Goal: Transaction & Acquisition: Obtain resource

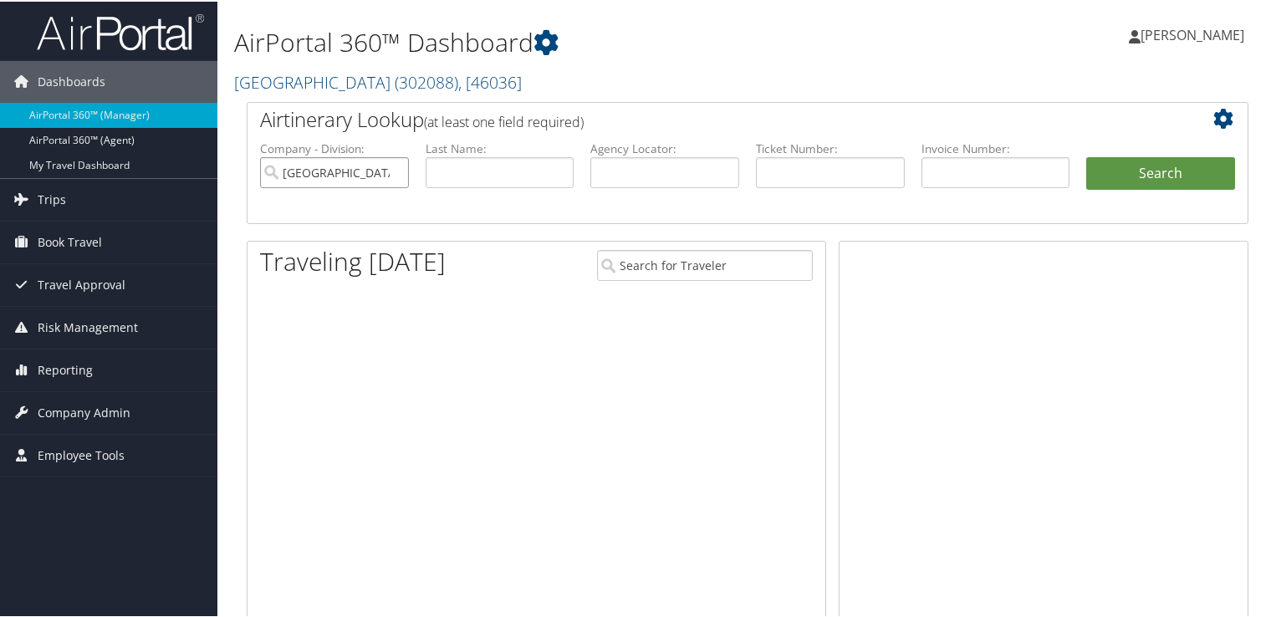
click at [395, 173] on input "[GEOGRAPHIC_DATA]" at bounding box center [334, 171] width 149 height 31
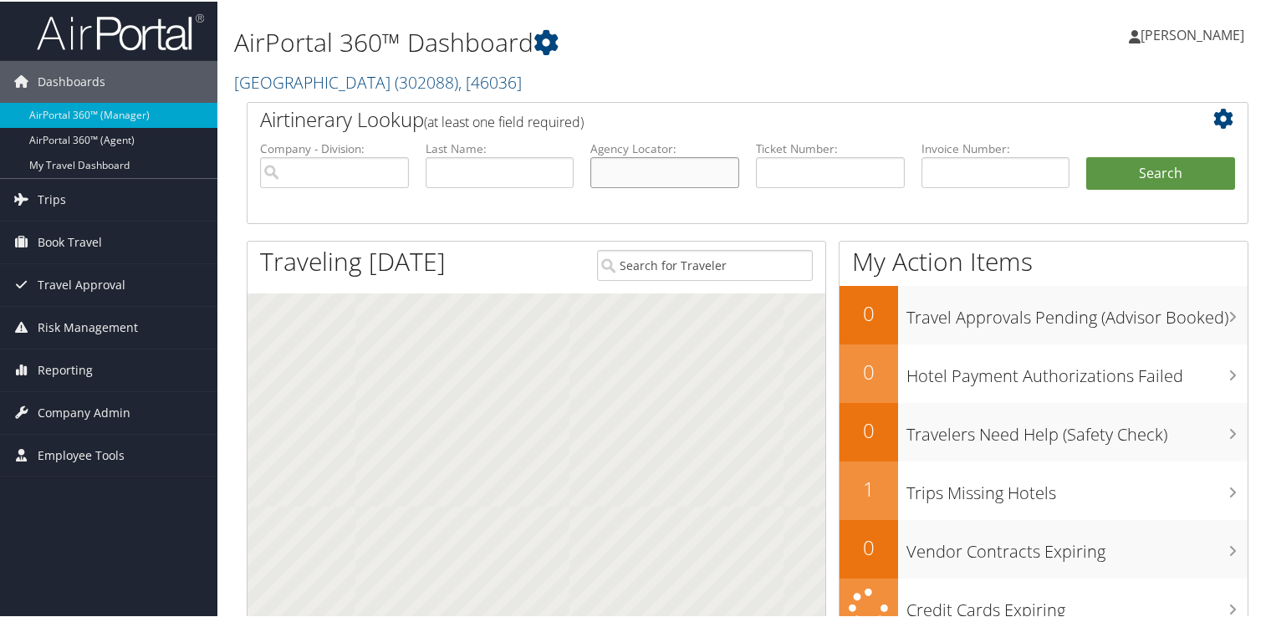
click at [667, 167] on input "text" at bounding box center [664, 171] width 149 height 31
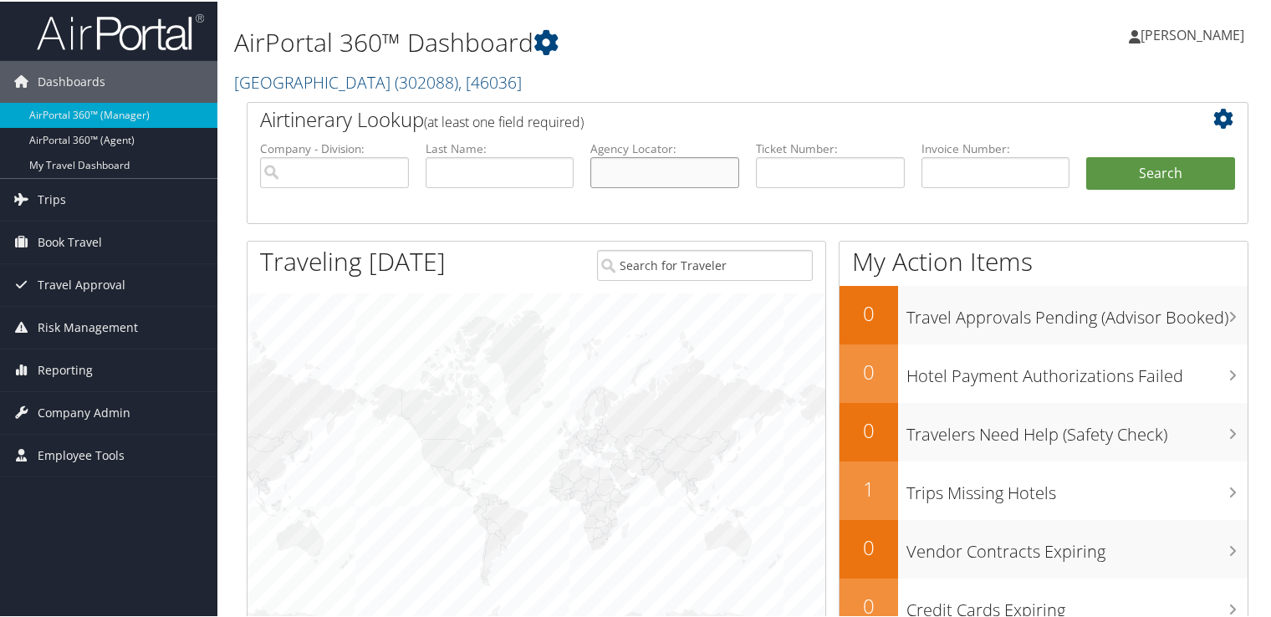
paste input "D83GB5"
type input "D83GB5"
click at [1117, 182] on button "Search" at bounding box center [1160, 172] width 149 height 33
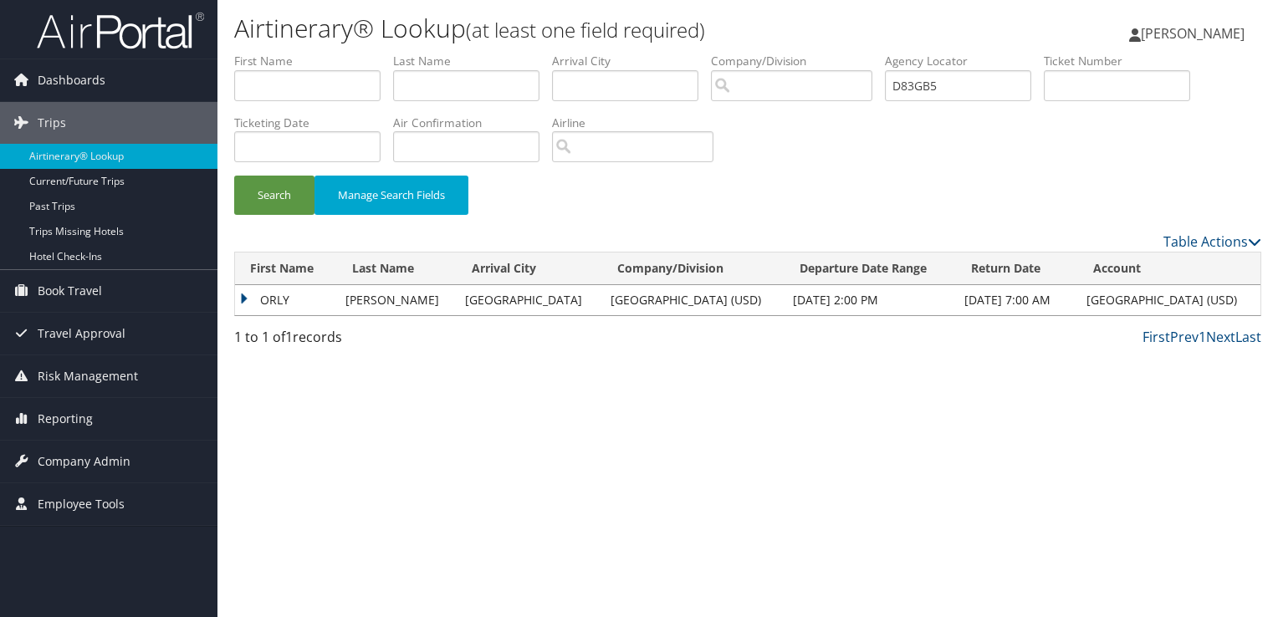
click at [285, 294] on td "ORLY" at bounding box center [286, 300] width 102 height 30
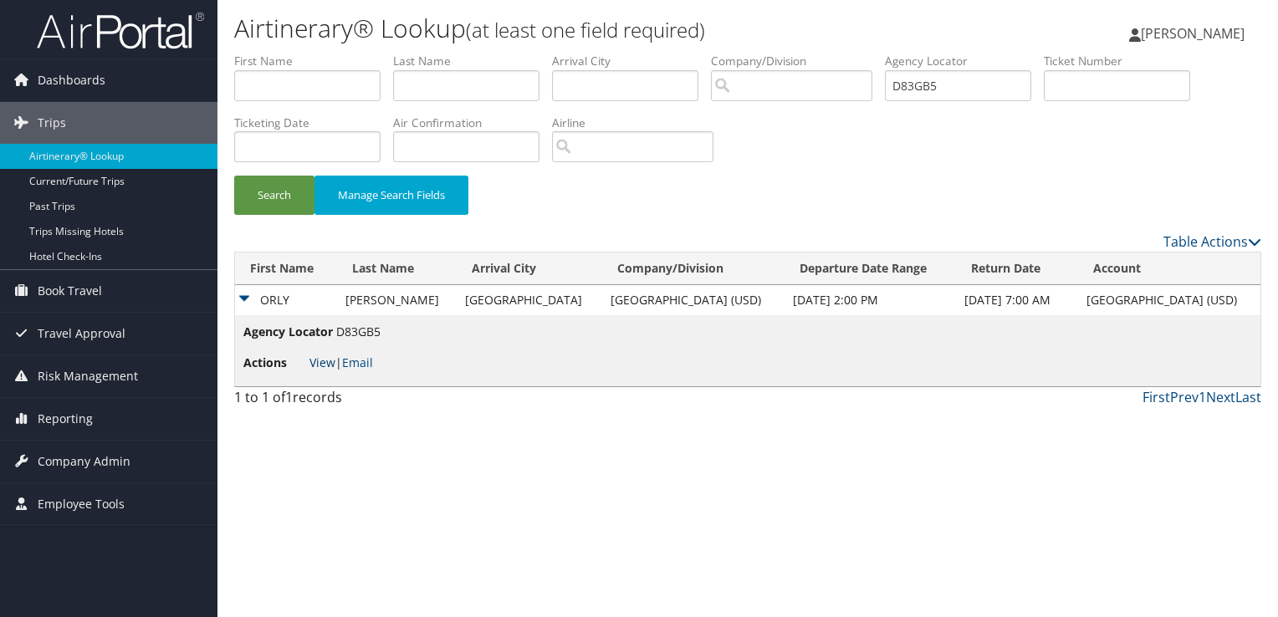
click at [318, 365] on link "View" at bounding box center [322, 363] width 26 height 16
click at [361, 365] on link "Email" at bounding box center [357, 363] width 31 height 16
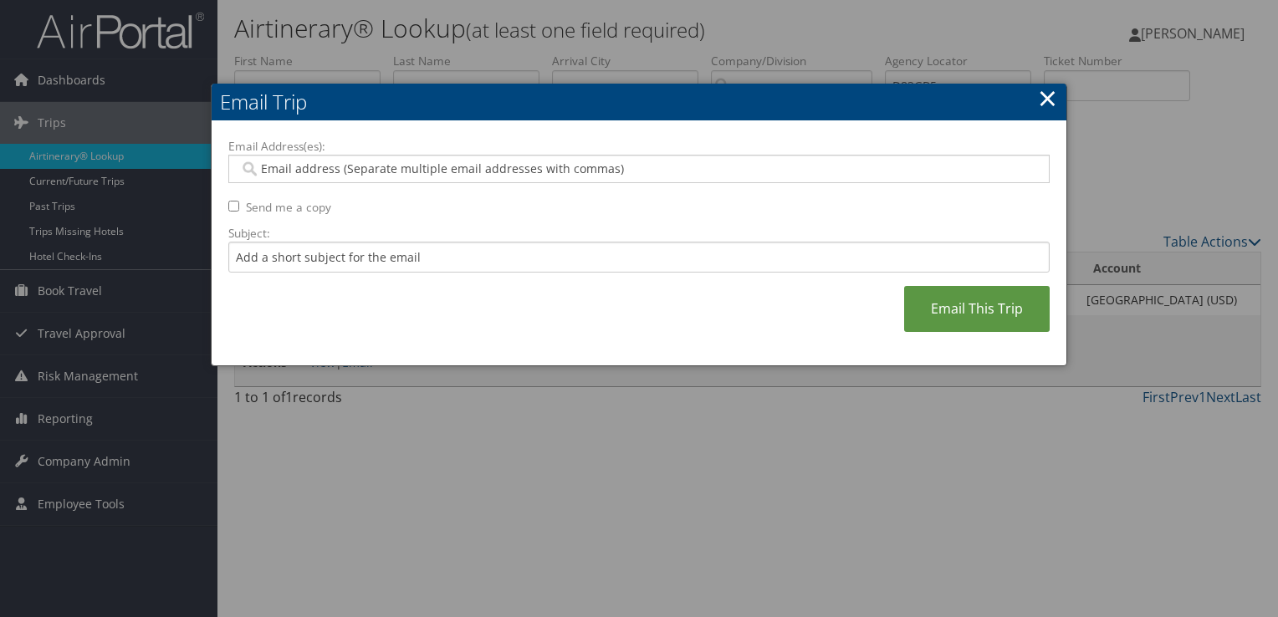
click at [415, 180] on div at bounding box center [638, 169] width 821 height 28
paste input "ASYABERNAL@SANDIEGO.EDU"
type input "ASYABERNAL@SANDIEGO.EDU"
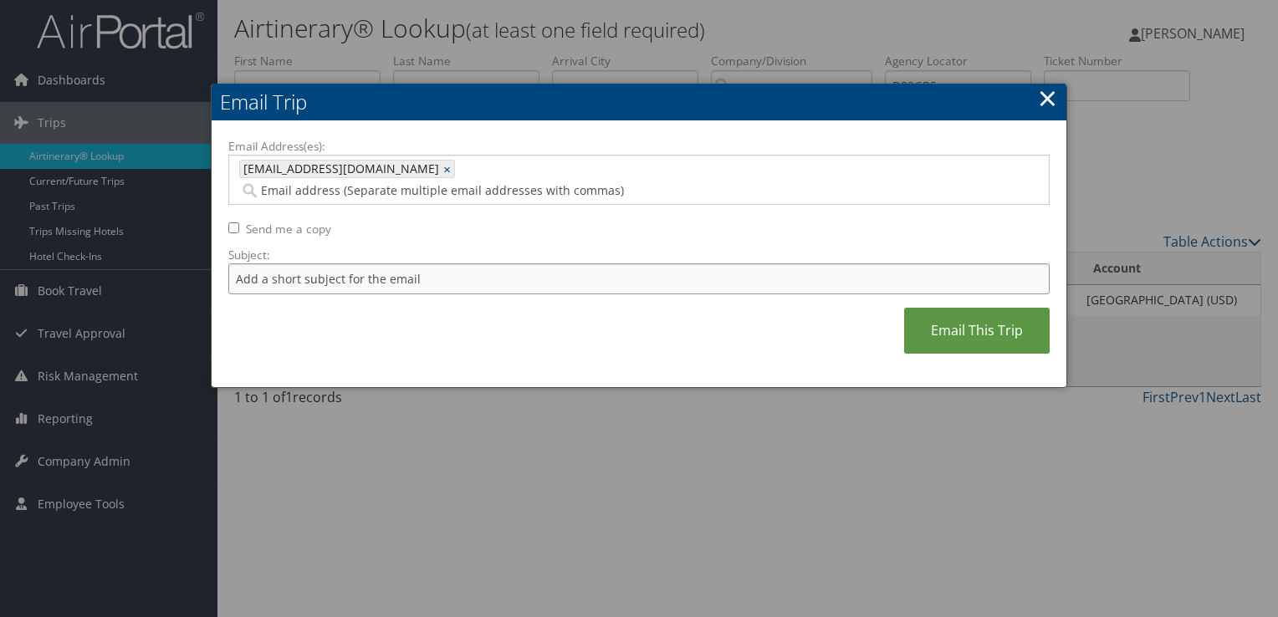
click at [445, 263] on input "Subject:" at bounding box center [638, 278] width 821 height 31
type input "Flight Confirmation Feb 18 - Mar 08 for Orly Lobel"
click at [962, 322] on link "Email This Trip" at bounding box center [976, 331] width 145 height 46
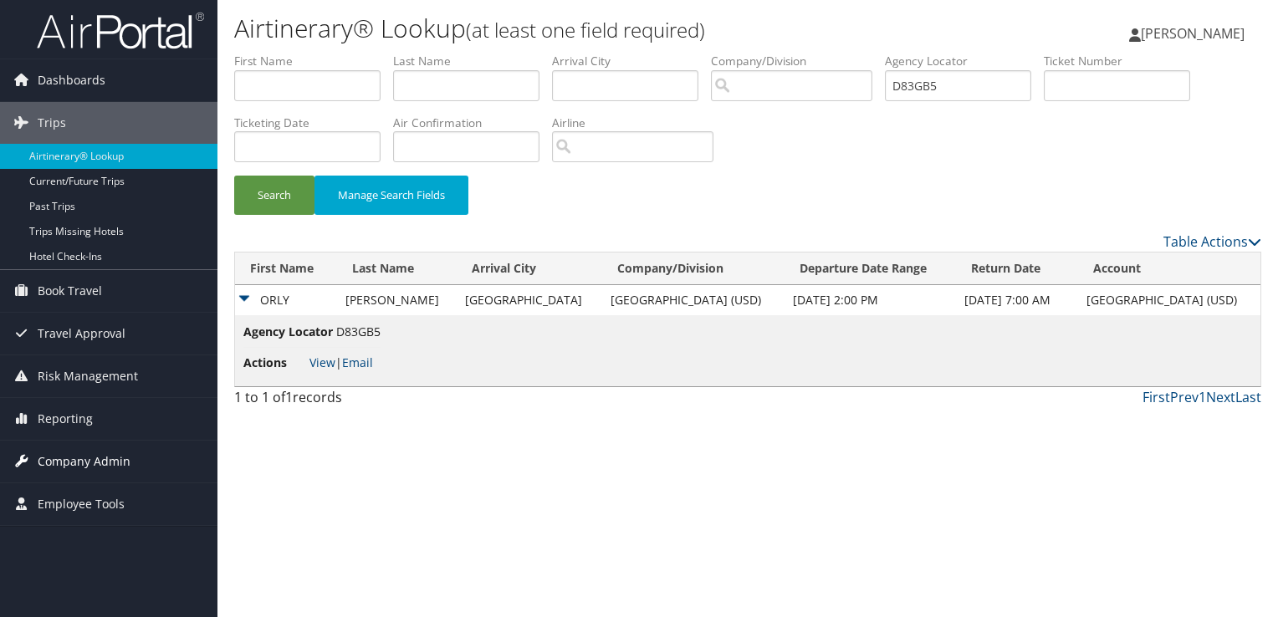
click at [130, 457] on link "Company Admin" at bounding box center [108, 462] width 217 height 42
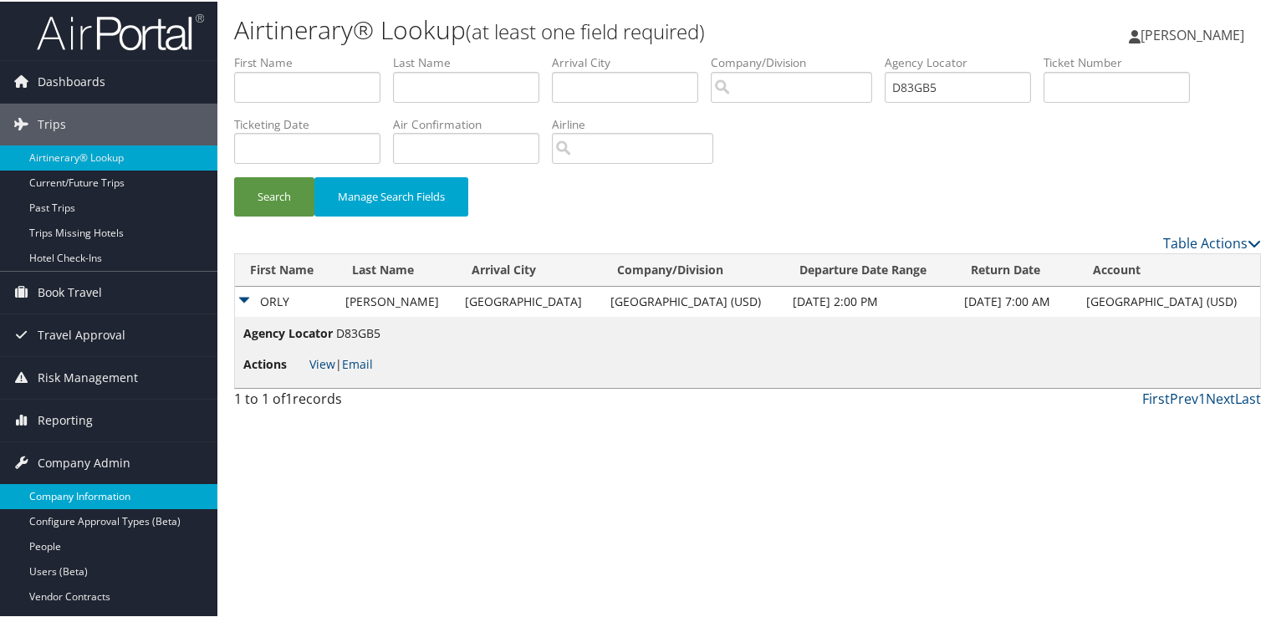
click at [137, 495] on link "Company Information" at bounding box center [108, 494] width 217 height 25
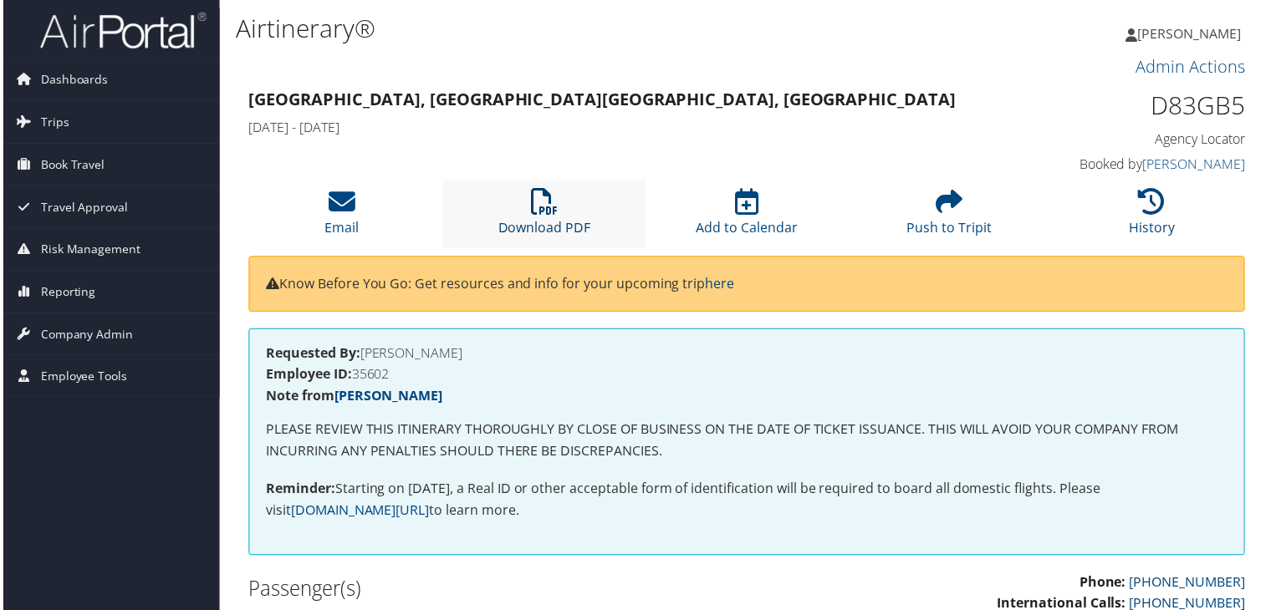
click at [544, 212] on icon at bounding box center [543, 202] width 27 height 27
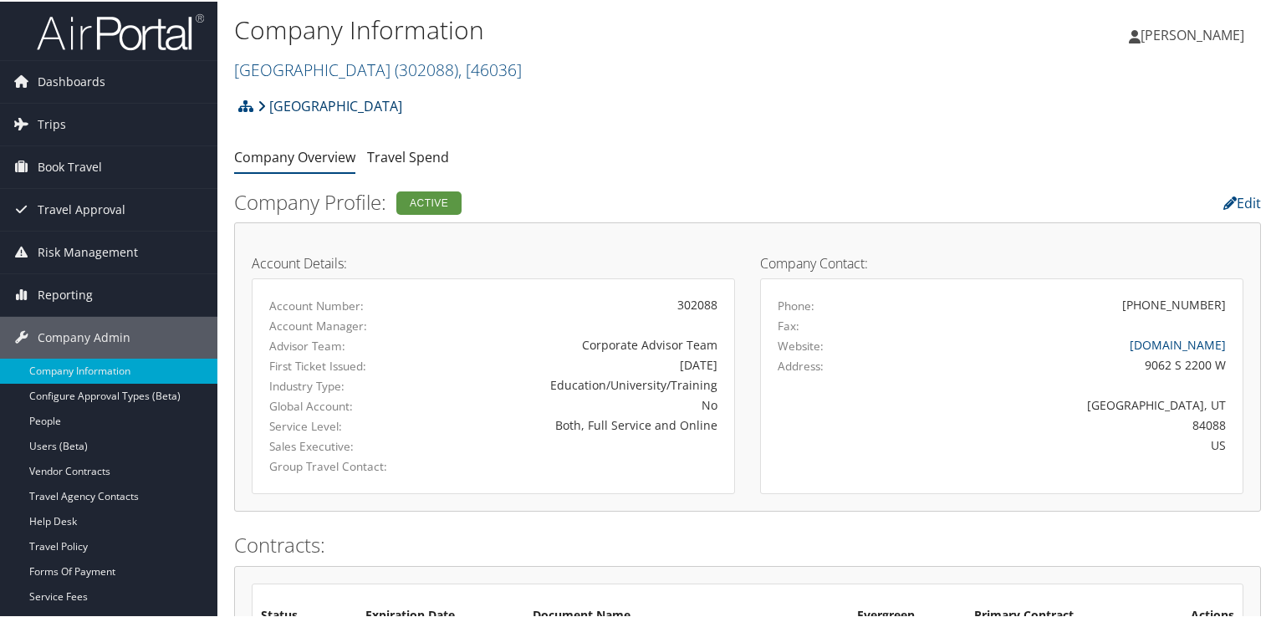
click at [368, 108] on link "[GEOGRAPHIC_DATA]" at bounding box center [330, 104] width 145 height 33
click at [467, 70] on span ", [ 46036 ]" at bounding box center [490, 68] width 64 height 23
click at [403, 72] on span "( 302088 )" at bounding box center [427, 68] width 64 height 23
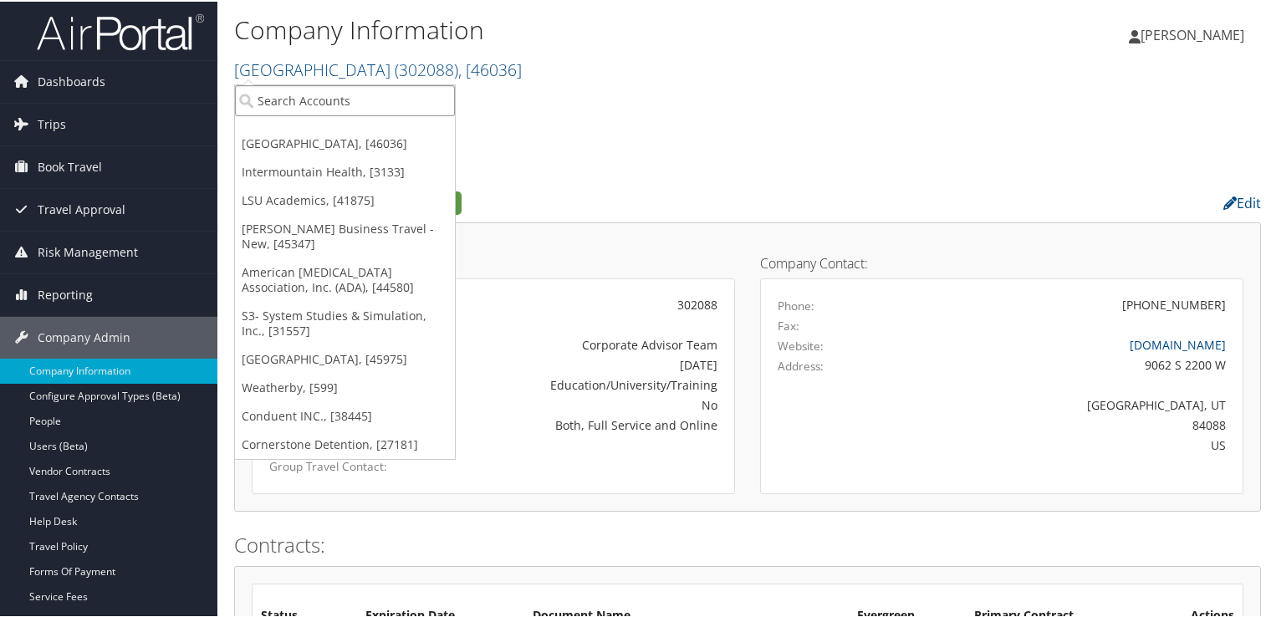
click at [352, 105] on input "search" at bounding box center [345, 99] width 220 height 31
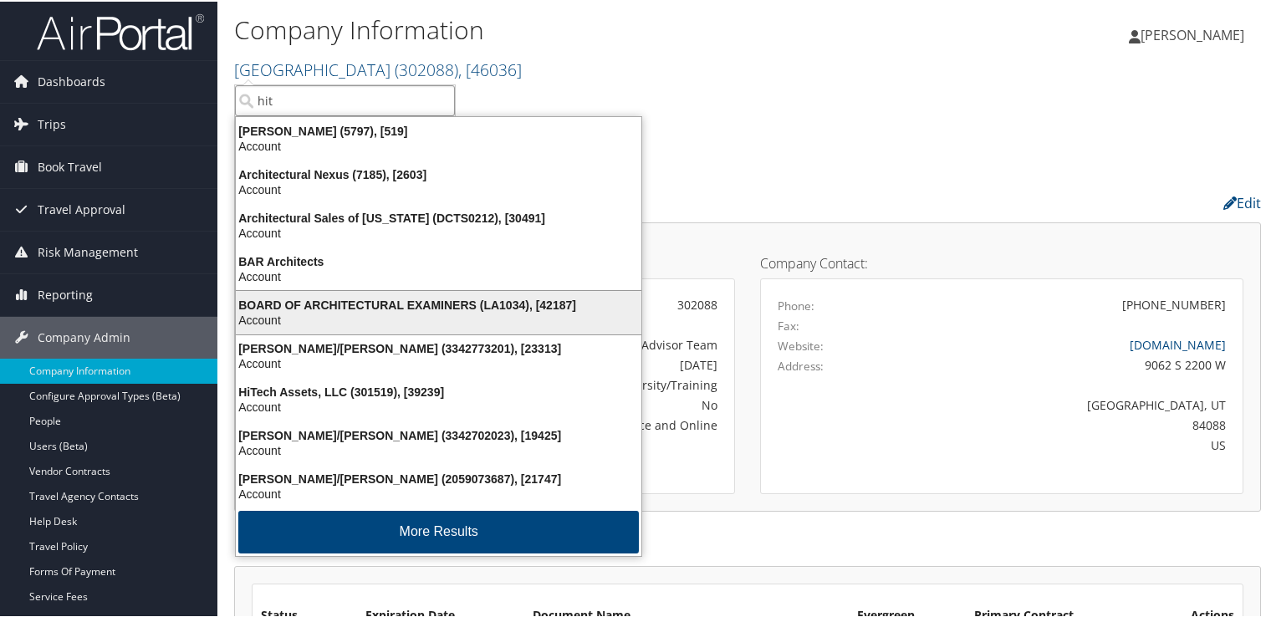
scroll to position [3, 0]
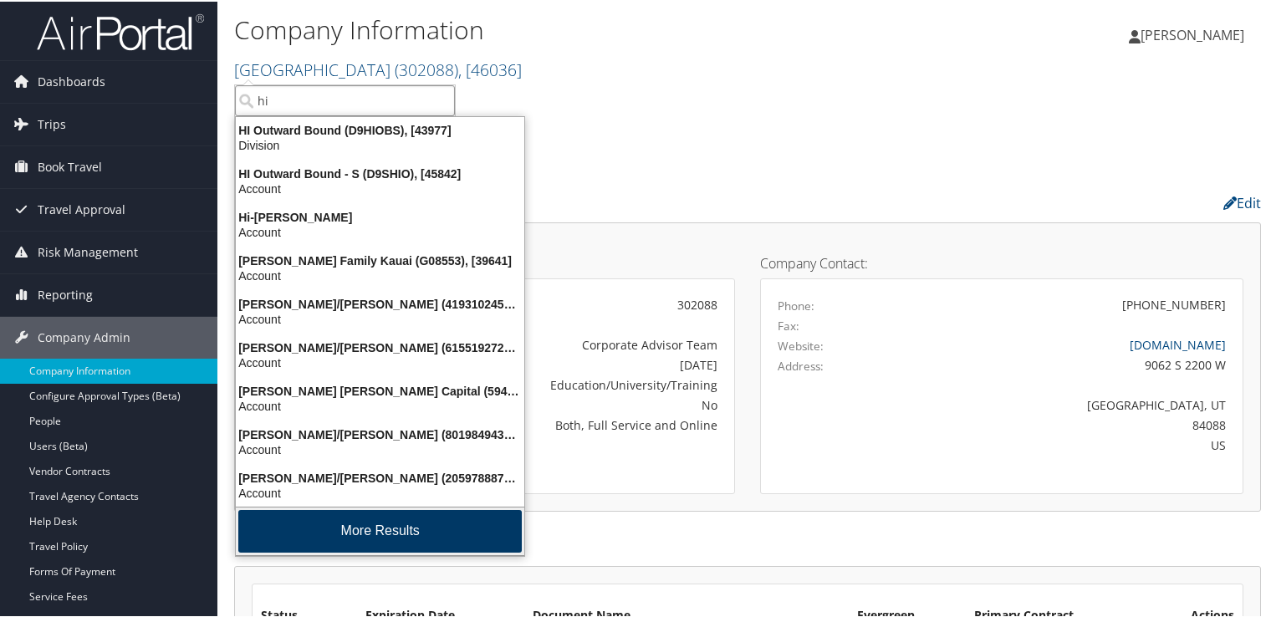
click at [365, 520] on button "More Results" at bounding box center [379, 529] width 283 height 43
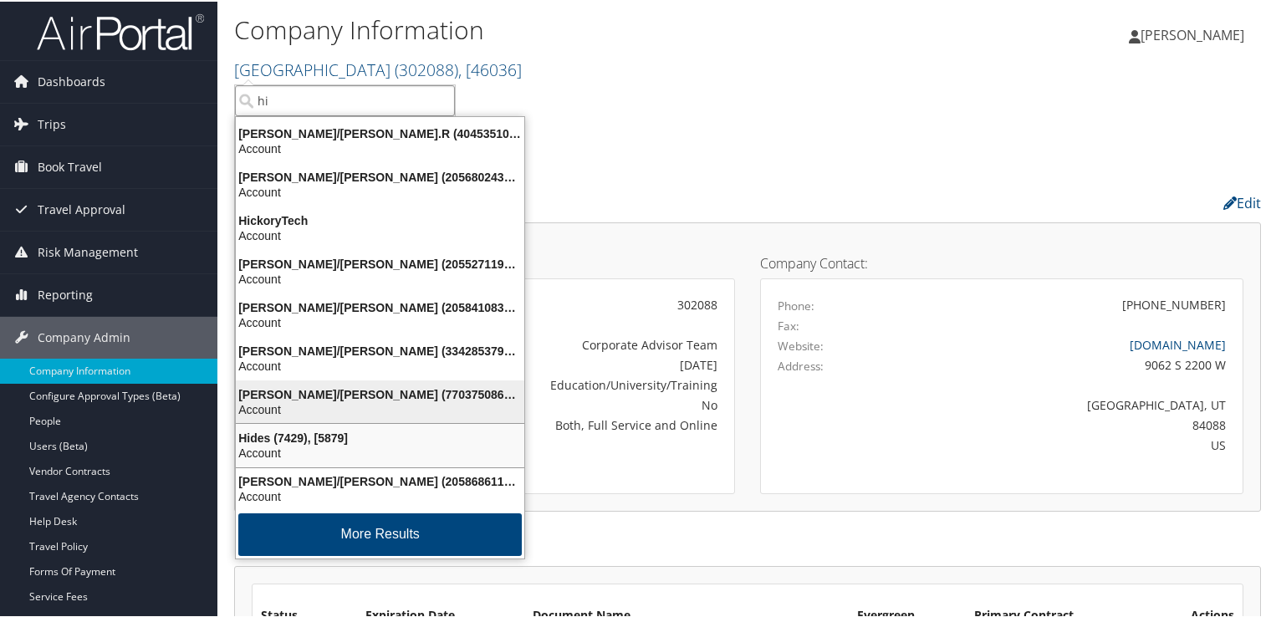
scroll to position [393, 0]
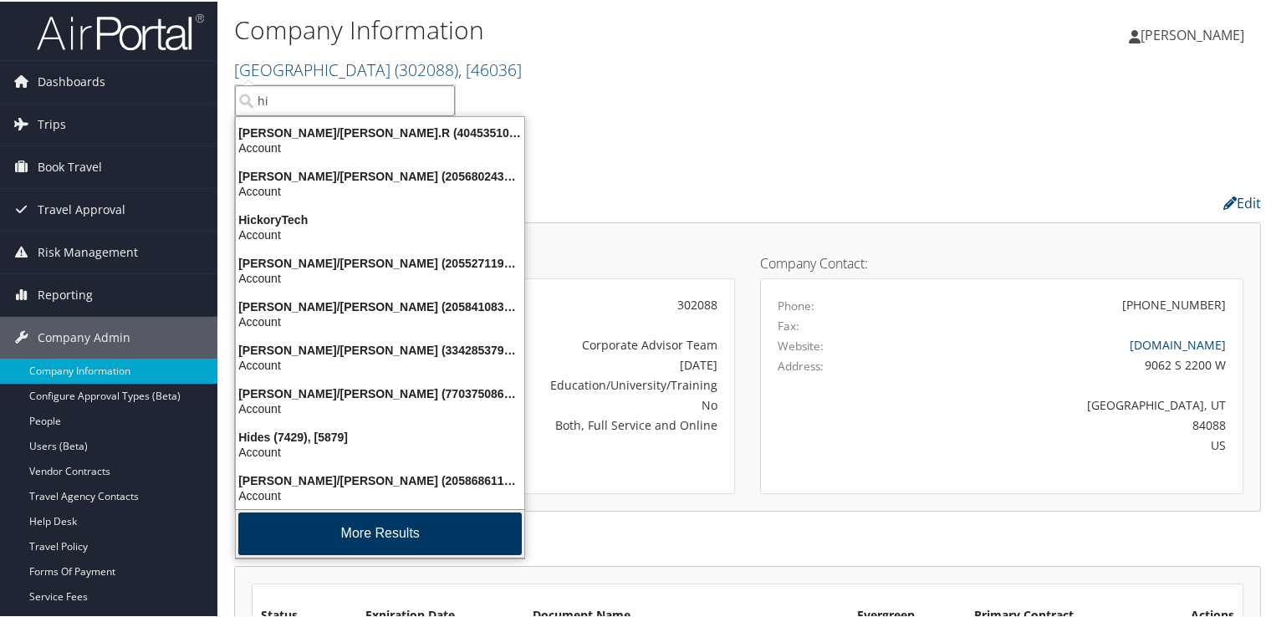
click at [370, 522] on button "More Results" at bounding box center [379, 532] width 283 height 43
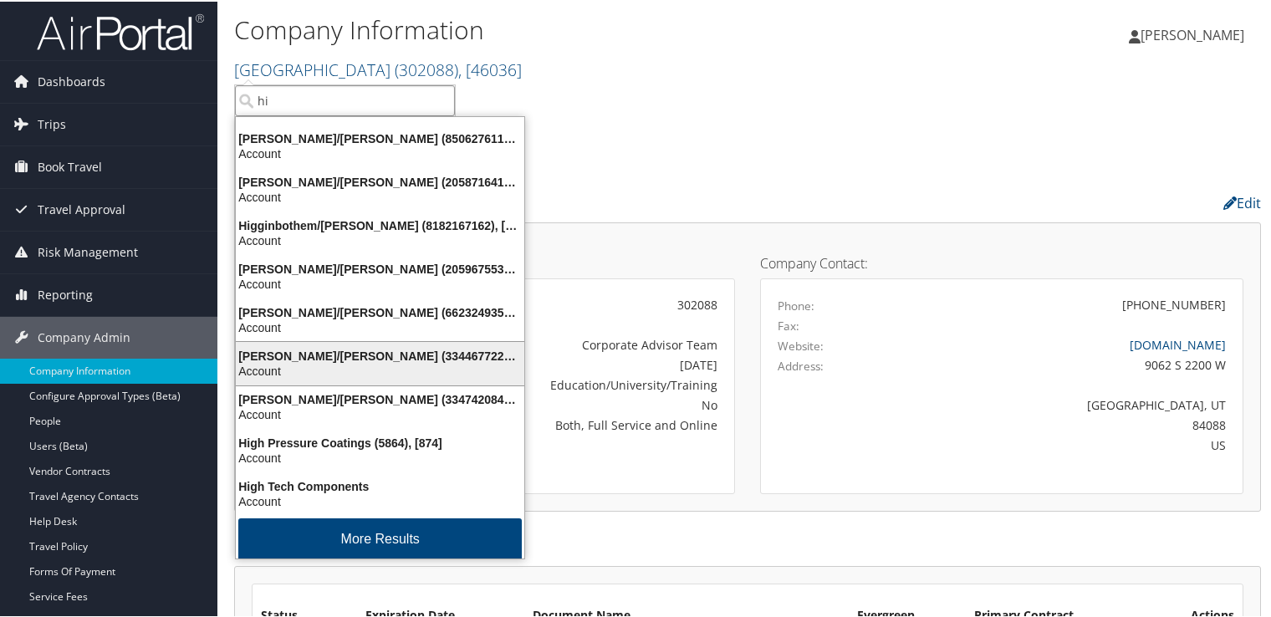
scroll to position [785, 0]
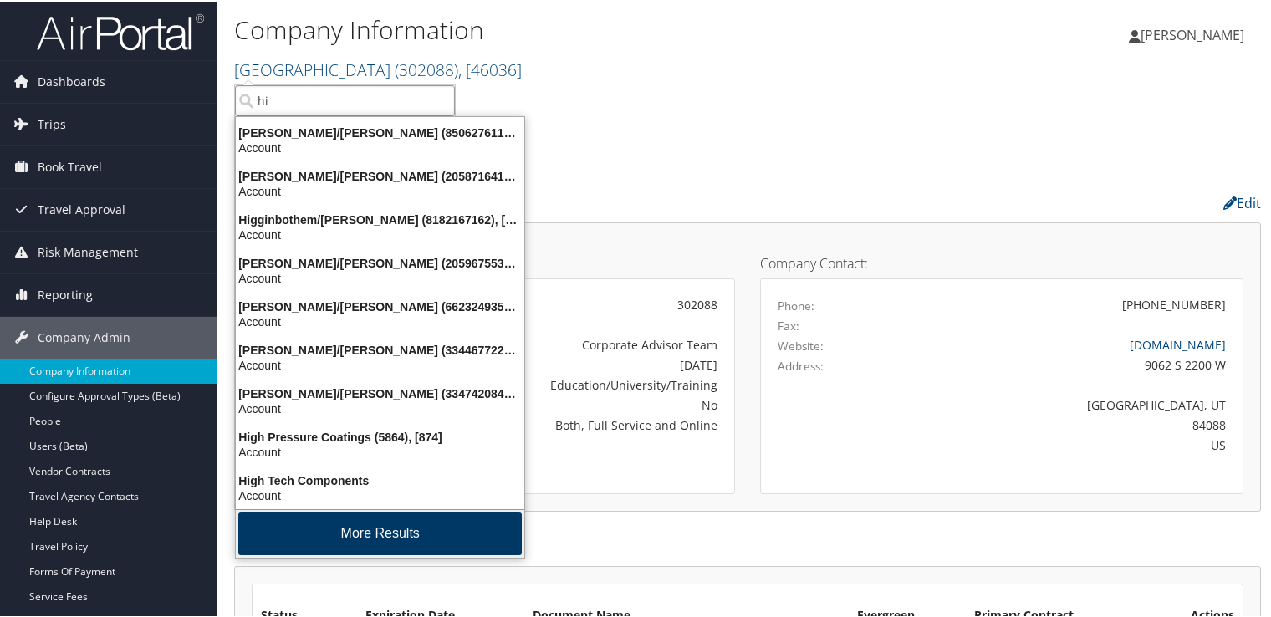
click at [382, 527] on button "More Results" at bounding box center [379, 532] width 283 height 43
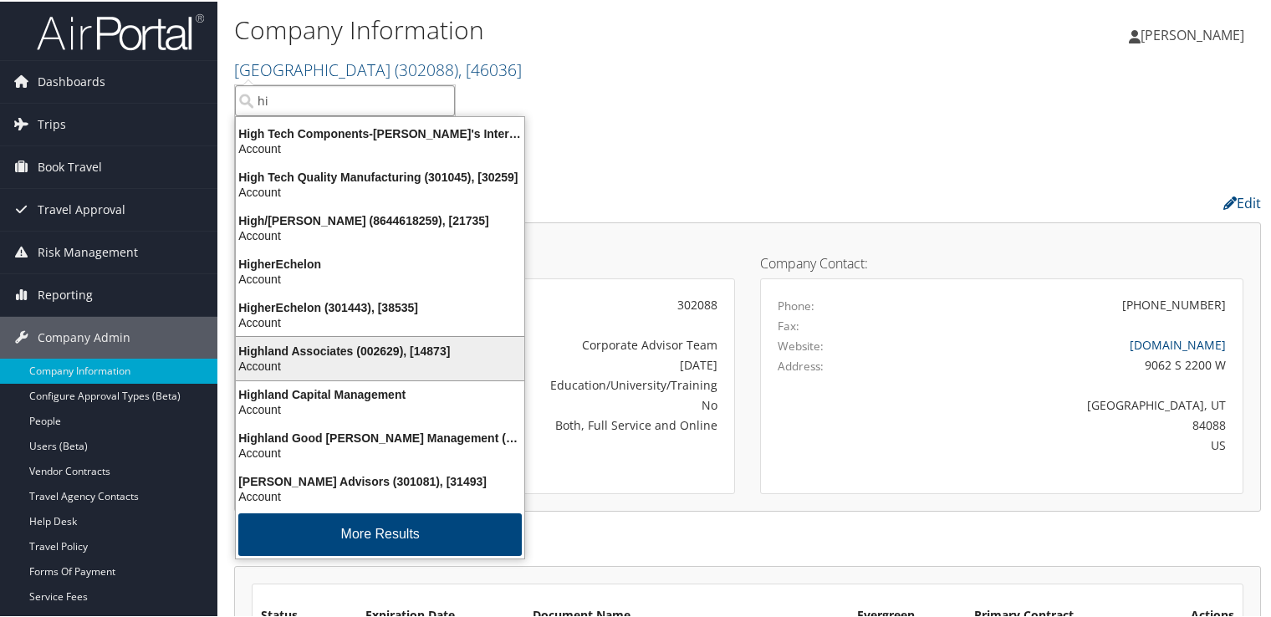
scroll to position [1177, 0]
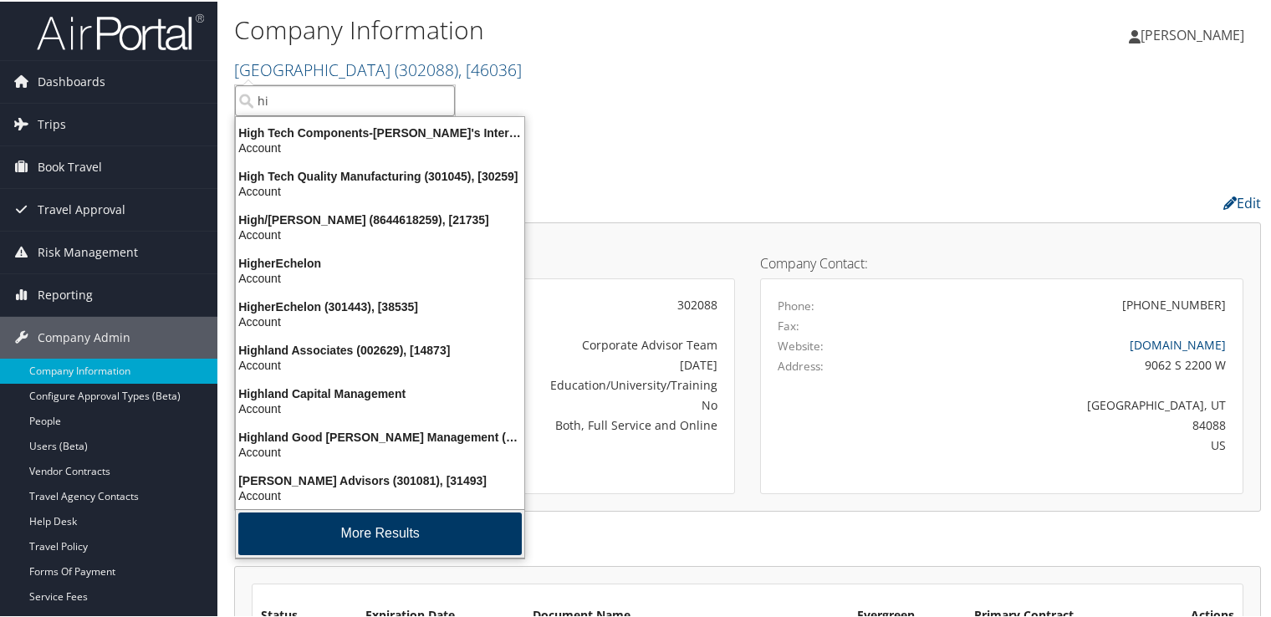
click at [398, 533] on button "More Results" at bounding box center [379, 532] width 283 height 43
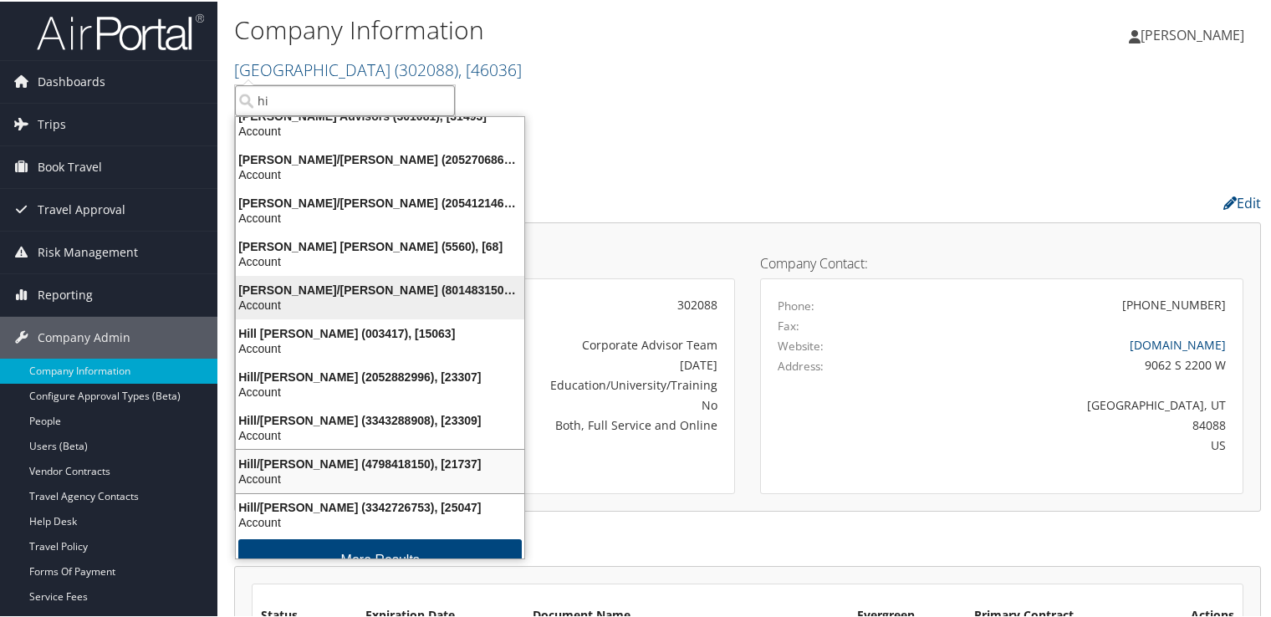
scroll to position [1568, 0]
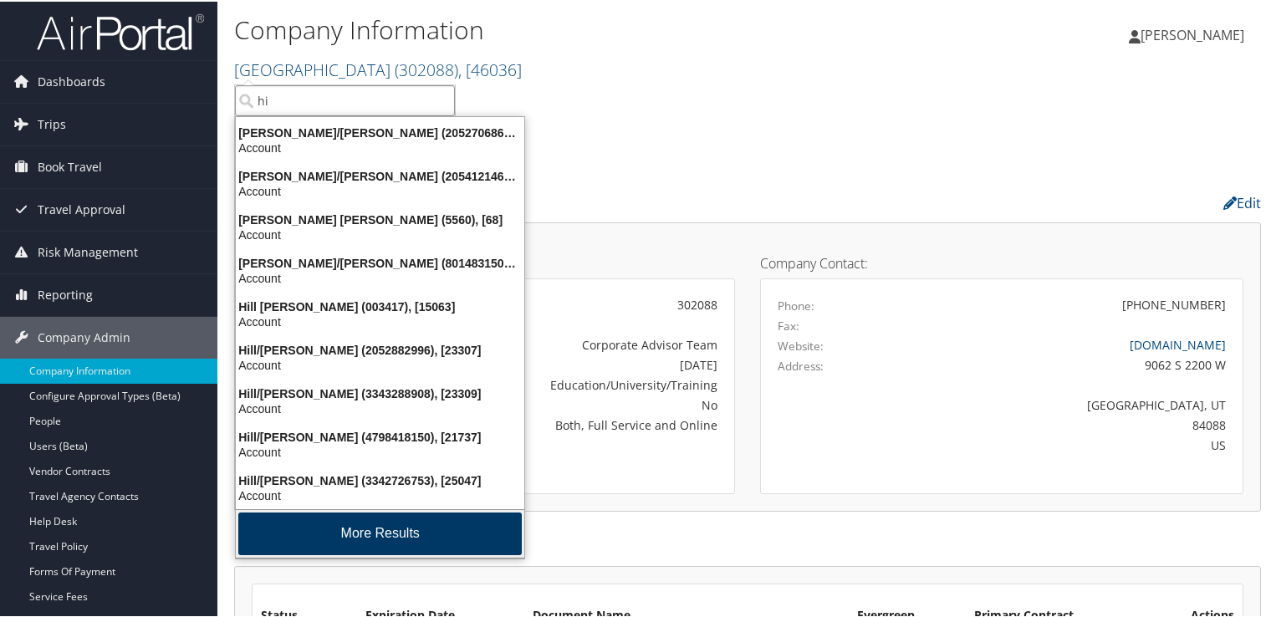
click at [360, 527] on button "More Results" at bounding box center [379, 532] width 283 height 43
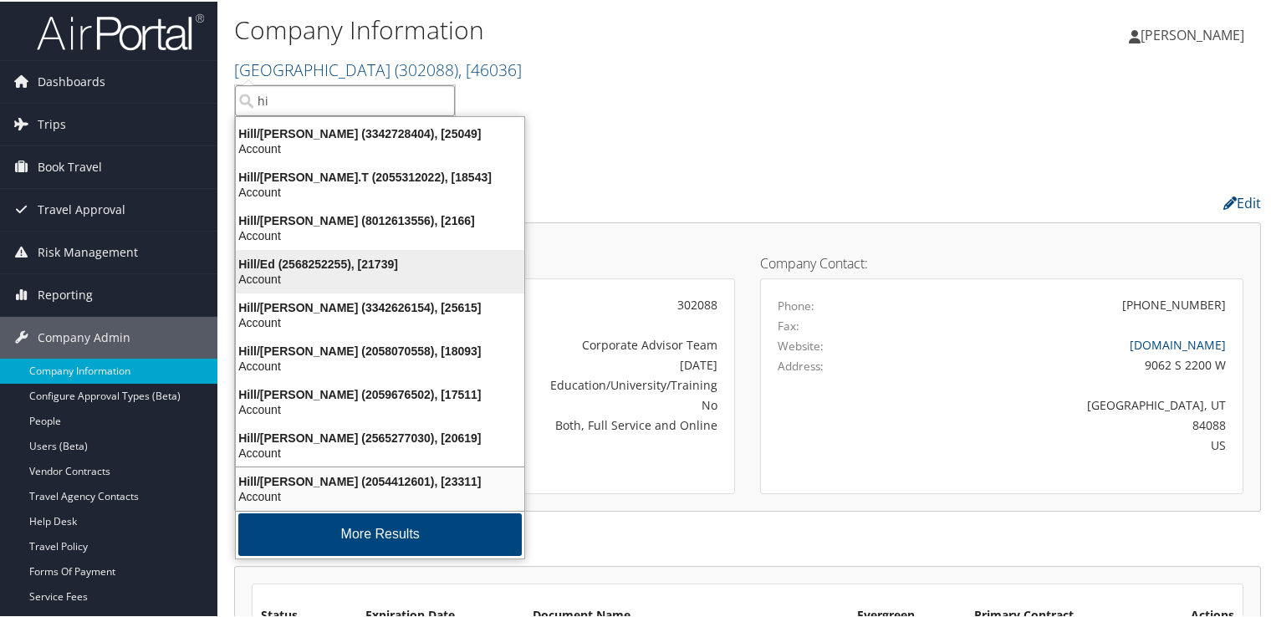
scroll to position [1959, 0]
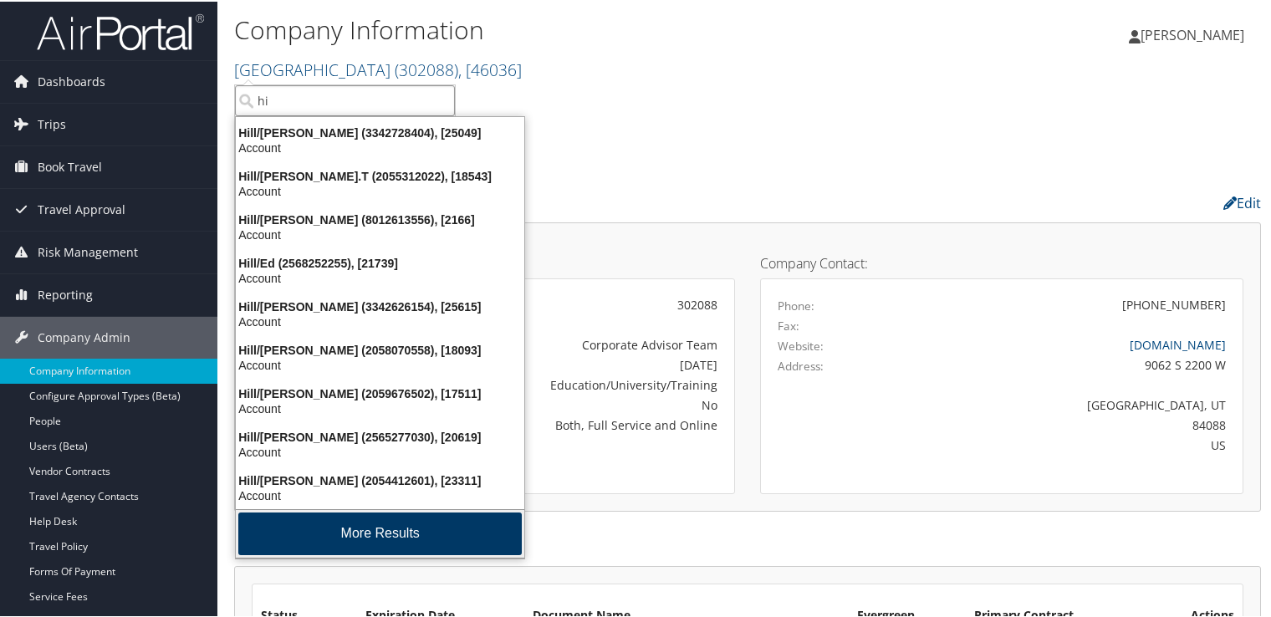
click at [375, 533] on button "More Results" at bounding box center [379, 532] width 283 height 43
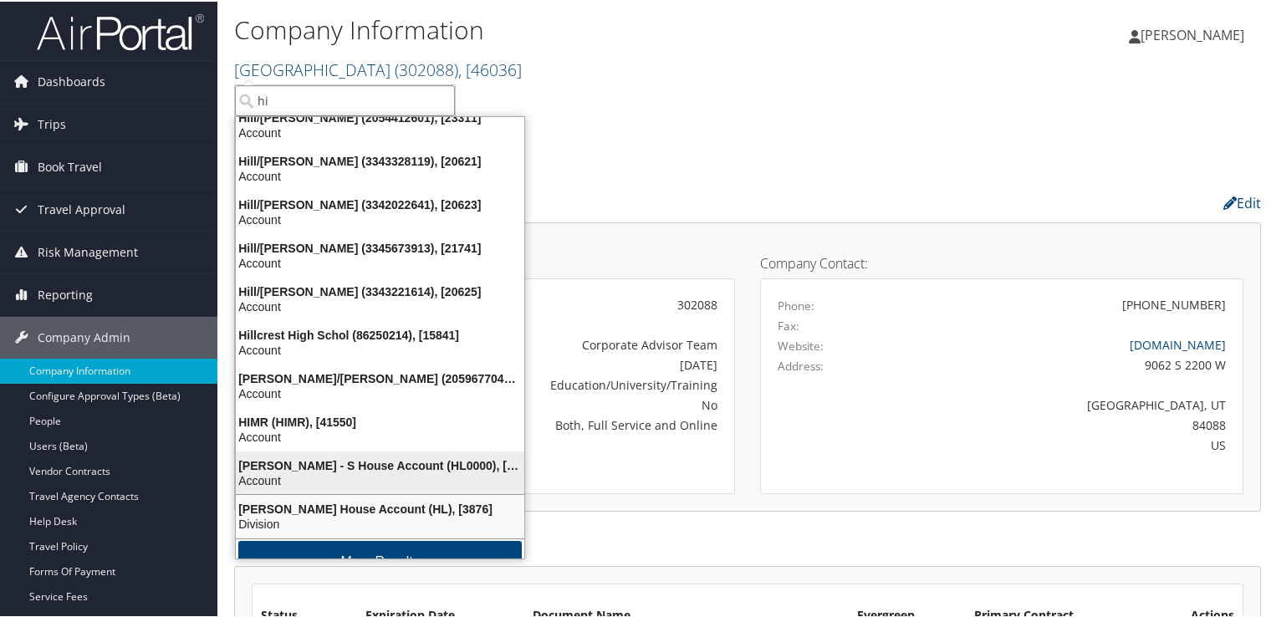
scroll to position [2351, 0]
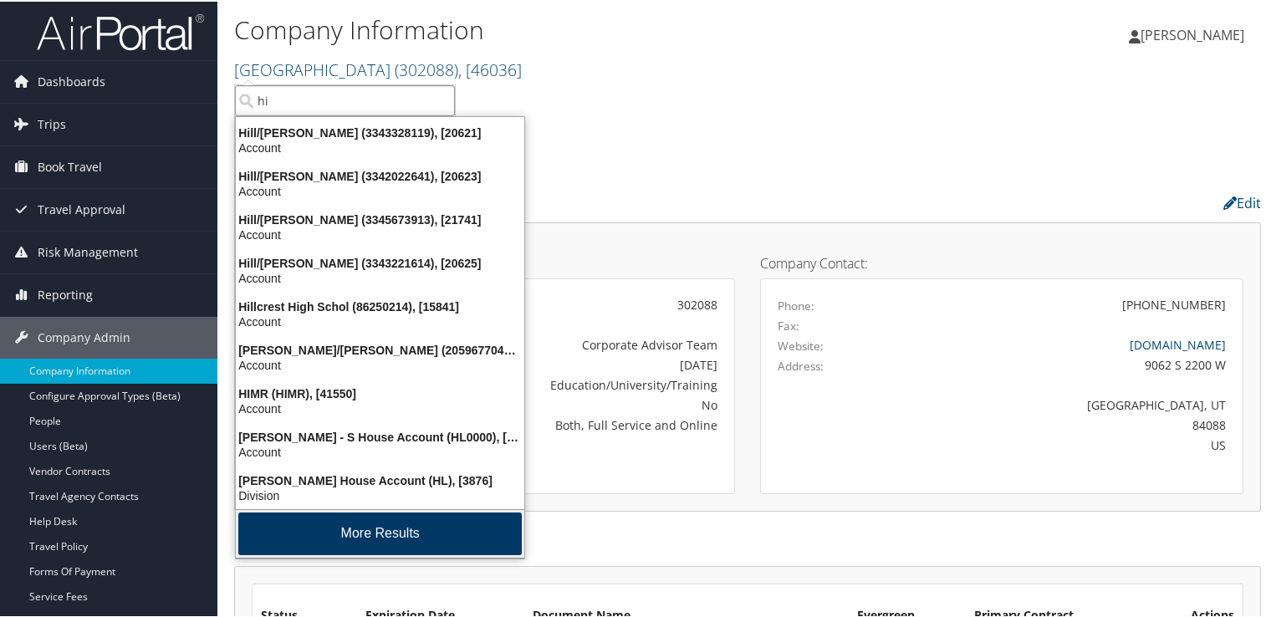
click at [388, 529] on button "More Results" at bounding box center [379, 532] width 283 height 43
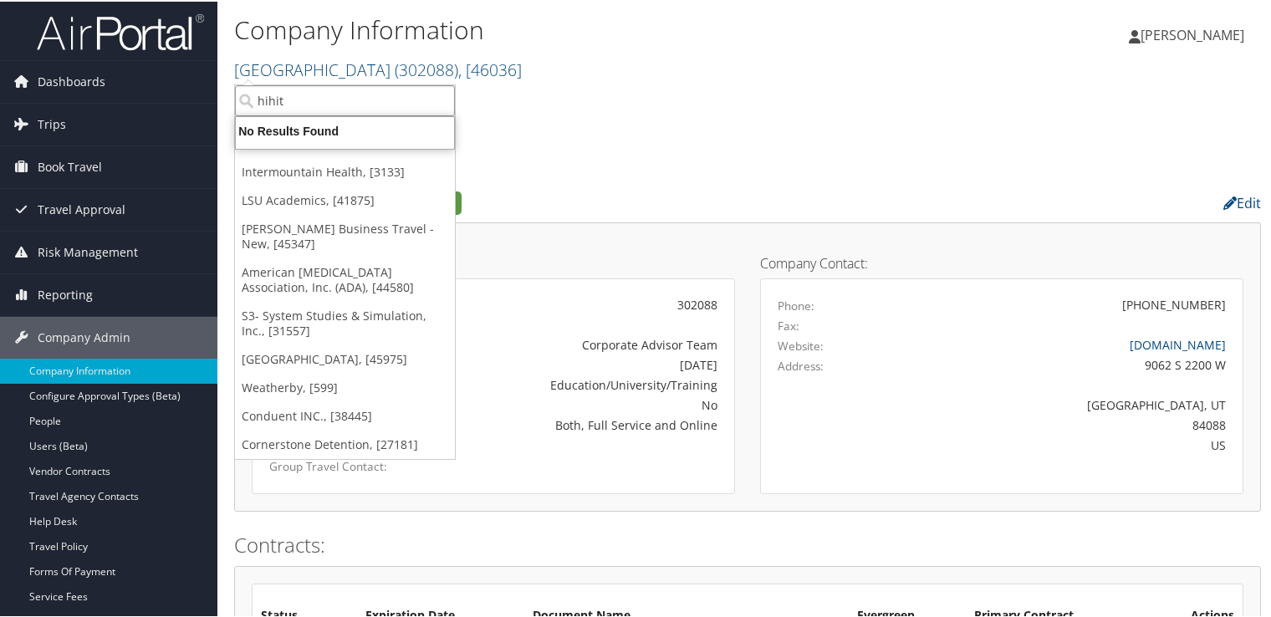
scroll to position [0, 0]
type input "hitachi energy"
click at [328, 99] on input "hitachi energy" at bounding box center [345, 99] width 220 height 31
click at [328, 99] on input "search" at bounding box center [345, 99] width 220 height 31
click at [368, 102] on input "search" at bounding box center [345, 99] width 220 height 31
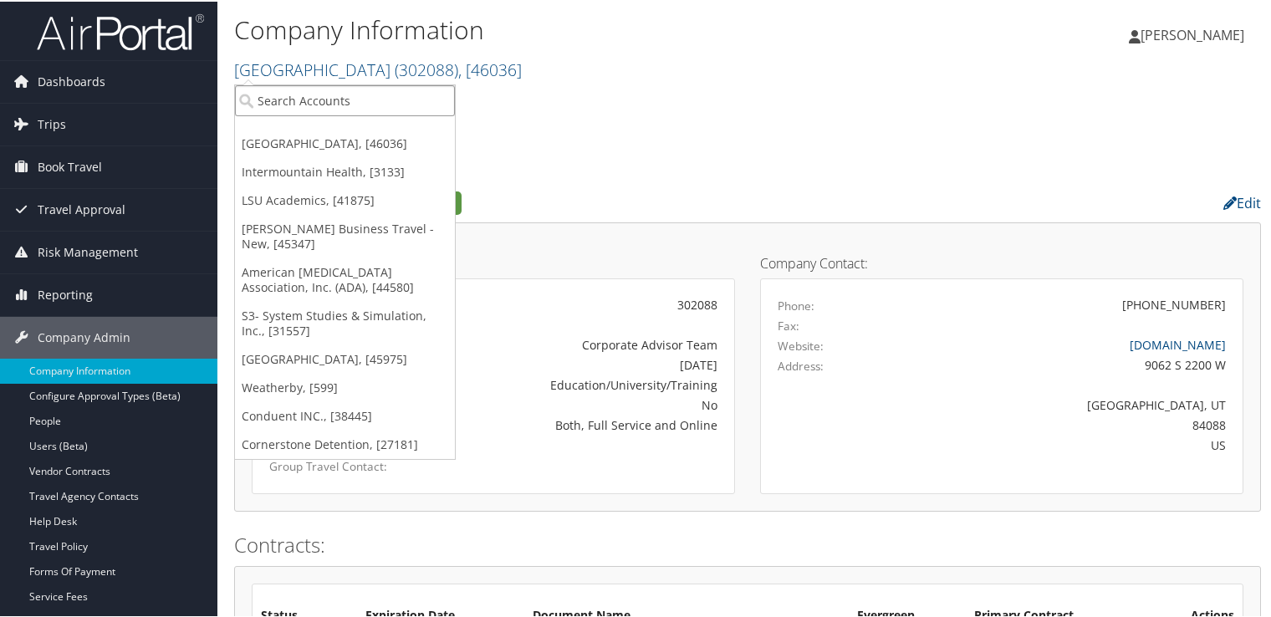
paste input "hitachi energy"
type input "n"
click at [365, 107] on input "n" at bounding box center [345, 99] width 220 height 31
type input "u"
type input "nucompass"
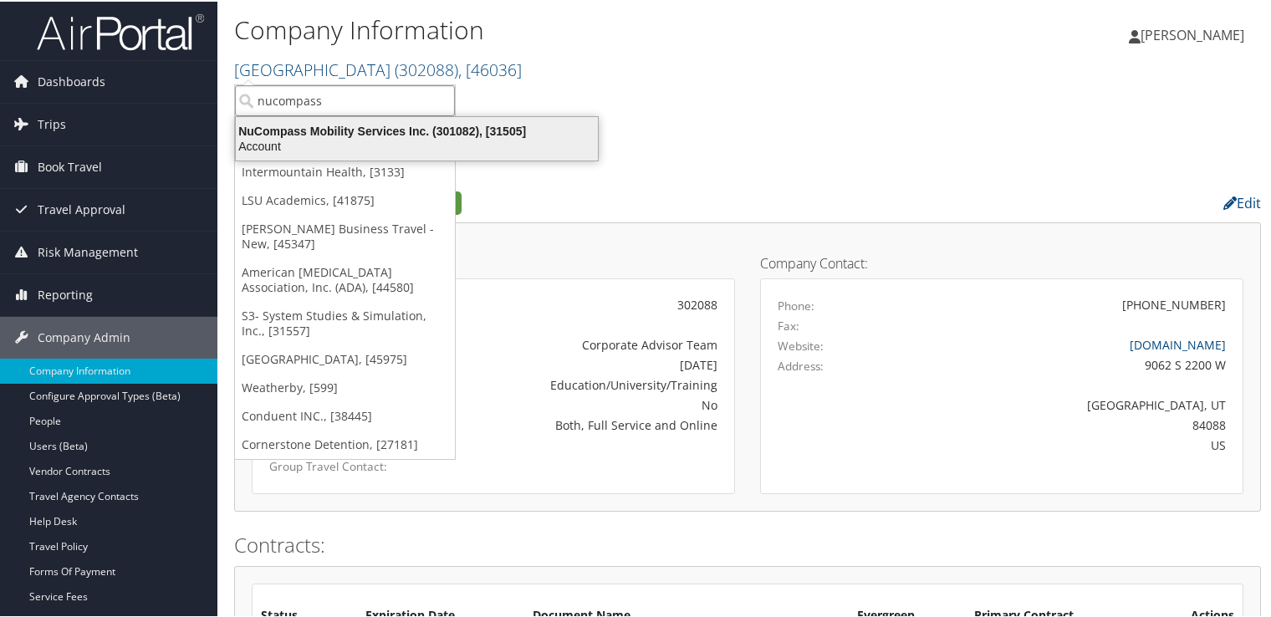
click at [368, 139] on div "Account" at bounding box center [417, 144] width 382 height 15
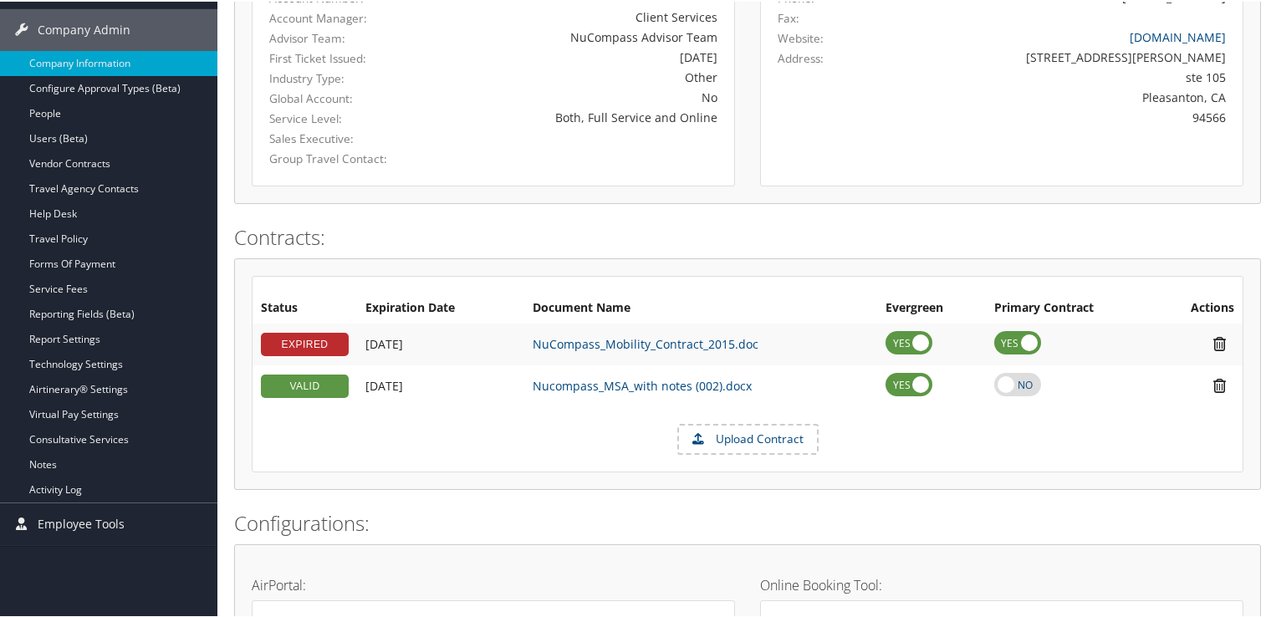
scroll to position [251, 0]
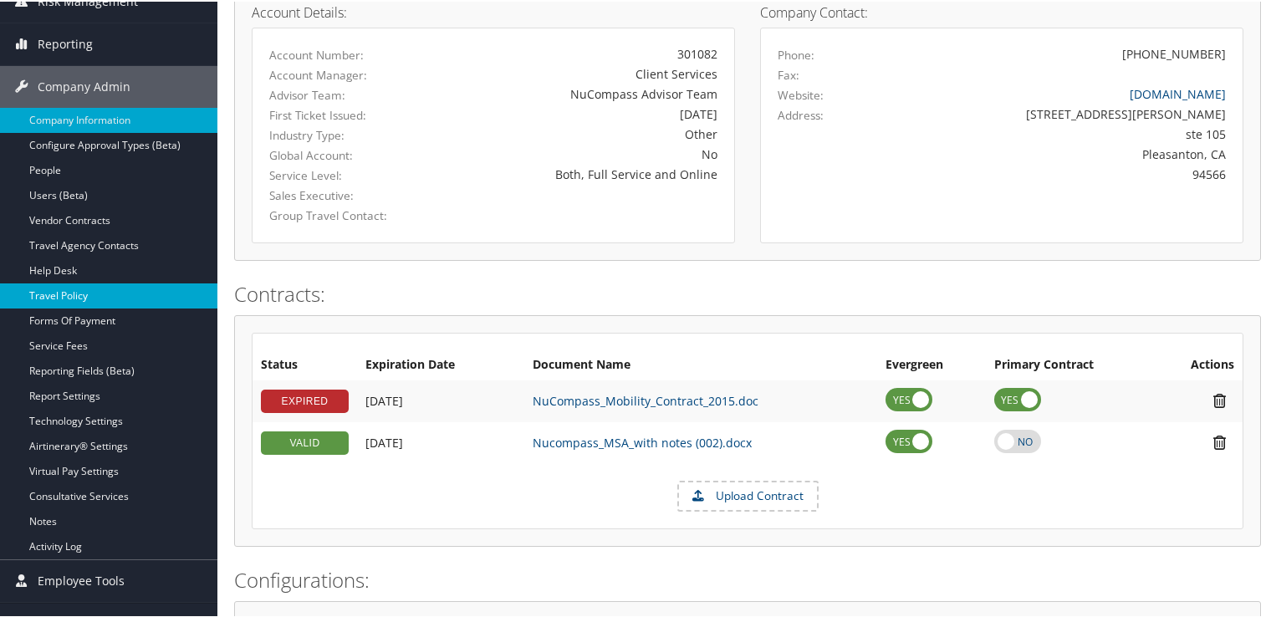
click at [102, 304] on link "Travel Policy" at bounding box center [108, 294] width 217 height 25
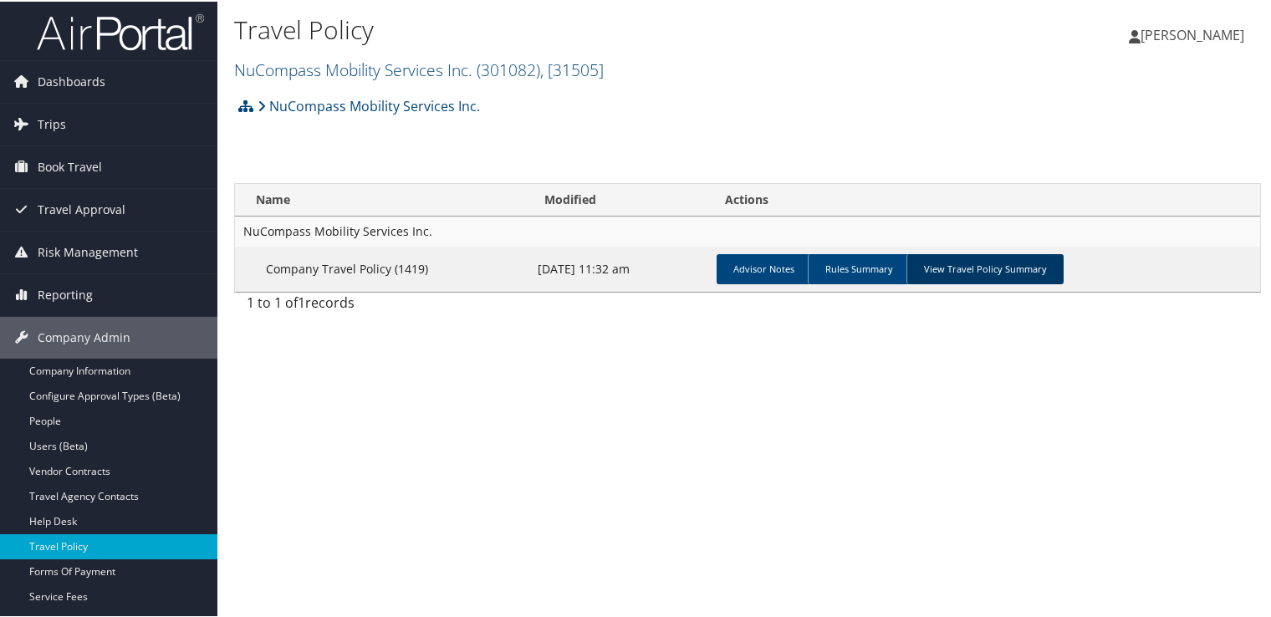
click at [998, 266] on link "View Travel Policy Summary" at bounding box center [984, 268] width 157 height 30
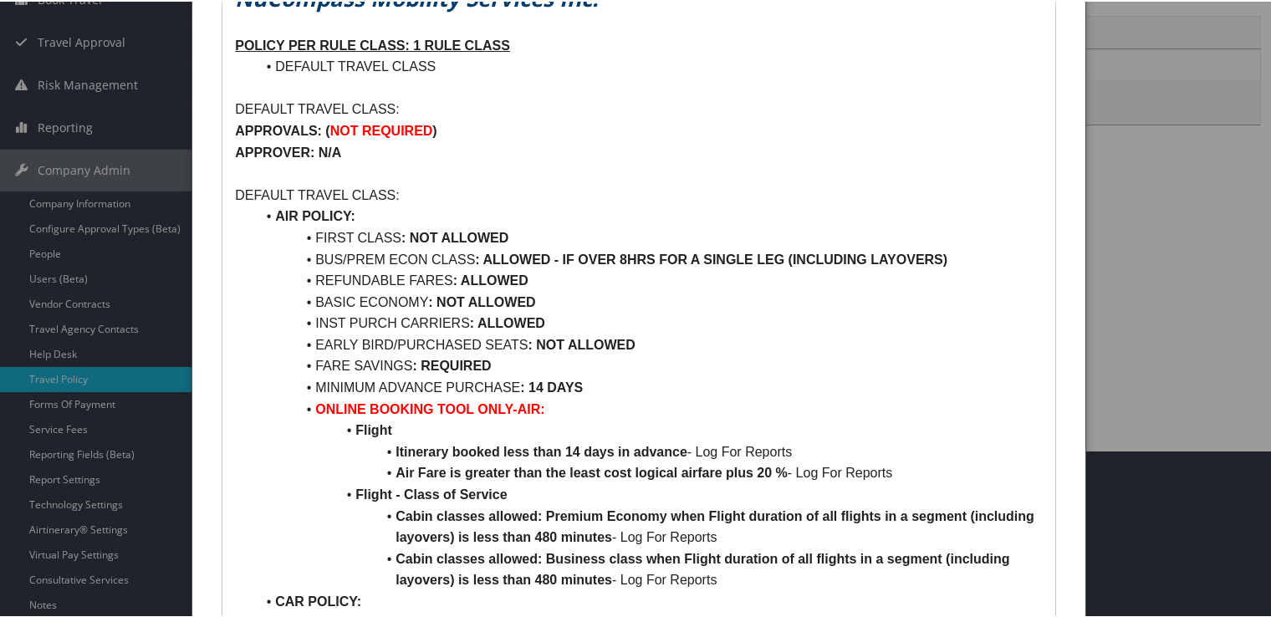
scroll to position [84, 0]
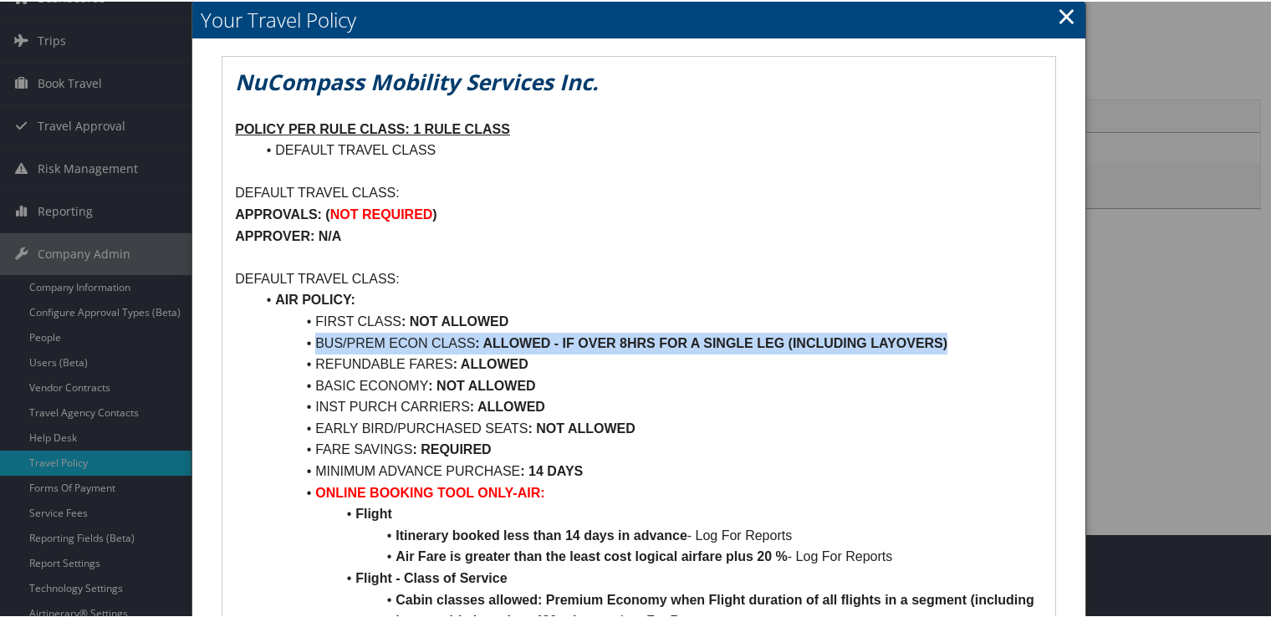
drag, startPoint x: 942, startPoint y: 339, endPoint x: 308, endPoint y: 340, distance: 633.8
click at [308, 340] on li "BUS/PREM ECON CLASS : ALLOWED - IF OVER 8HRS FOR A SINGLE LEG (INCLUDING LAYOVE…" at bounding box center [649, 342] width 788 height 22
click at [533, 336] on strong ": ALLOWED - IF OVER 8HRS FOR A SINGLE LEG (INCLUDING LAYOVERS)" at bounding box center [711, 341] width 472 height 14
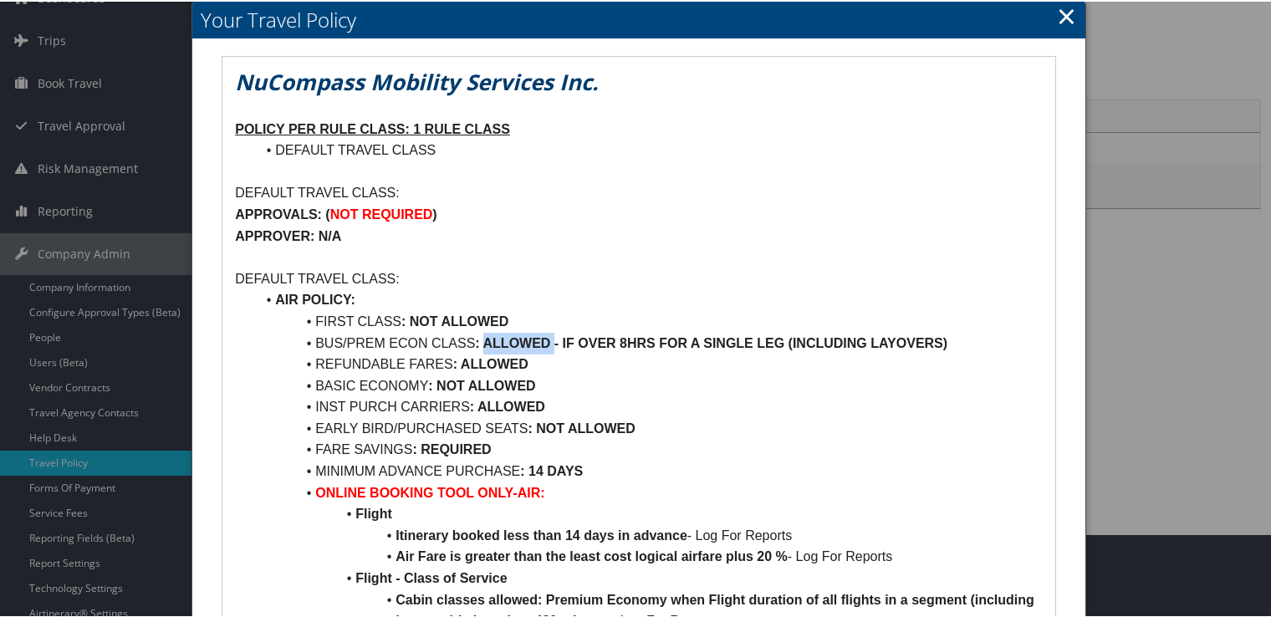
click at [533, 336] on strong ": ALLOWED - IF OVER 8HRS FOR A SINGLE LEG (INCLUDING LAYOVERS)" at bounding box center [711, 341] width 472 height 14
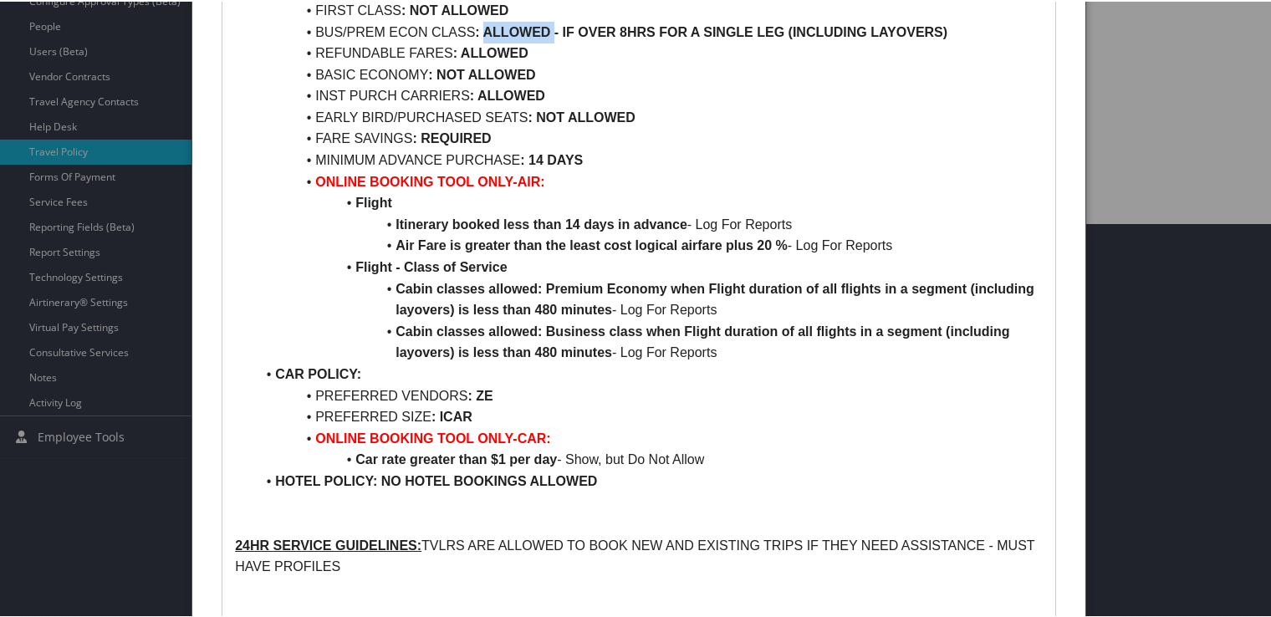
scroll to position [418, 0]
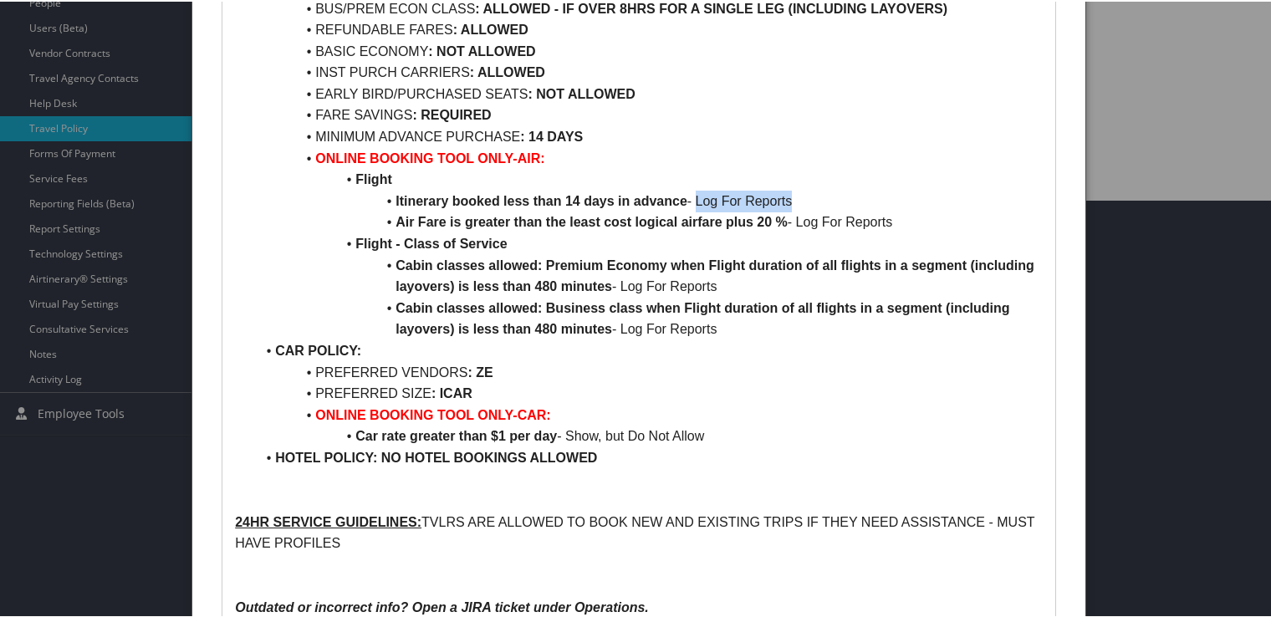
drag, startPoint x: 799, startPoint y: 197, endPoint x: 696, endPoint y: 194, distance: 103.7
click at [696, 194] on li "Itinerary booked less than 14 days in advance - Log For Reports" at bounding box center [649, 200] width 788 height 22
drag, startPoint x: 696, startPoint y: 194, endPoint x: 798, endPoint y: 226, distance: 106.9
click at [798, 226] on li "Air Fare is greater than the least cost logical airfare plus 20 % - Log For Rep…" at bounding box center [649, 221] width 788 height 22
drag, startPoint x: 798, startPoint y: 226, endPoint x: 669, endPoint y: 275, distance: 137.9
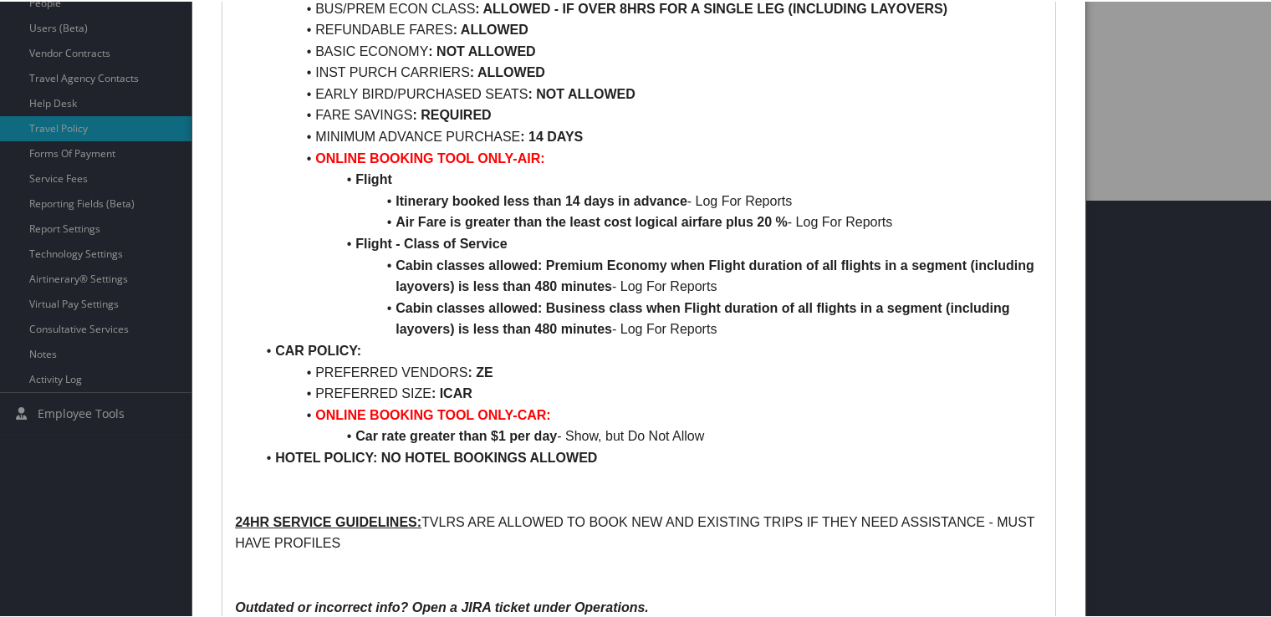
click at [669, 275] on li "Cabin classes allowed: Premium Economy when Flight duration of all flights in a…" at bounding box center [649, 274] width 788 height 43
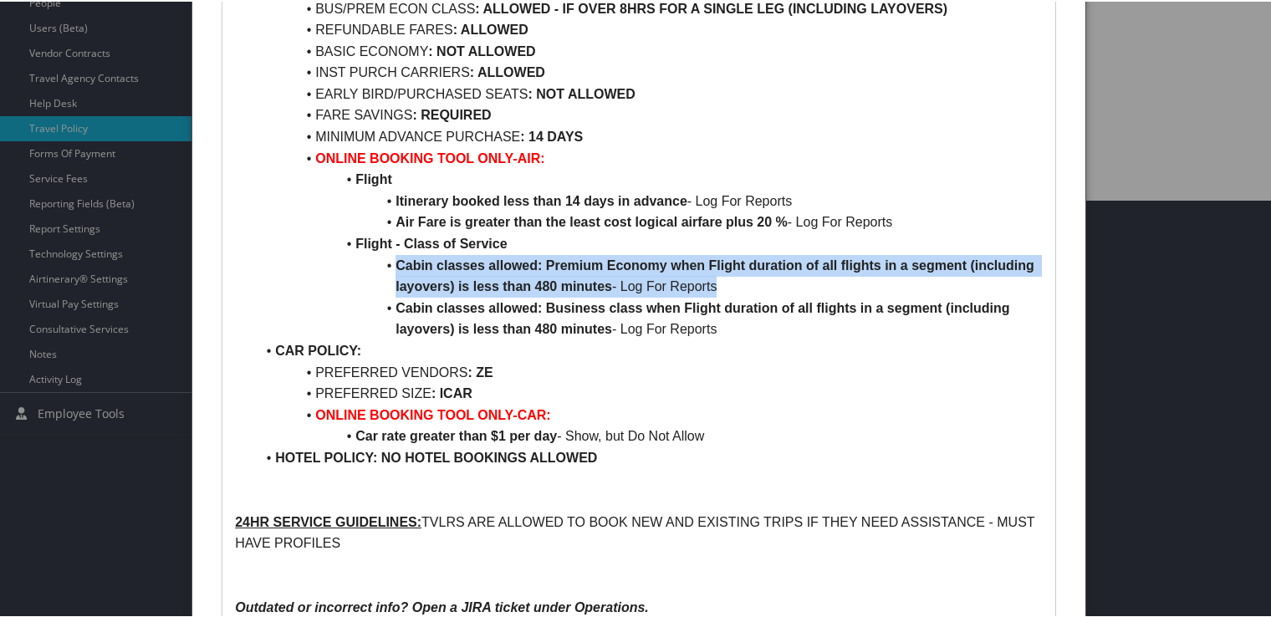
click at [669, 275] on li "Cabin classes allowed: Premium Economy when Flight duration of all flights in a…" at bounding box center [649, 274] width 788 height 43
drag, startPoint x: 669, startPoint y: 275, endPoint x: 636, endPoint y: 284, distance: 34.7
click at [636, 284] on li "Cabin classes allowed: Premium Economy when Flight duration of all flights in a…" at bounding box center [649, 274] width 788 height 43
click at [701, 286] on li "Cabin classes allowed: Premium Economy when Flight duration of all flights in a…" at bounding box center [649, 274] width 788 height 43
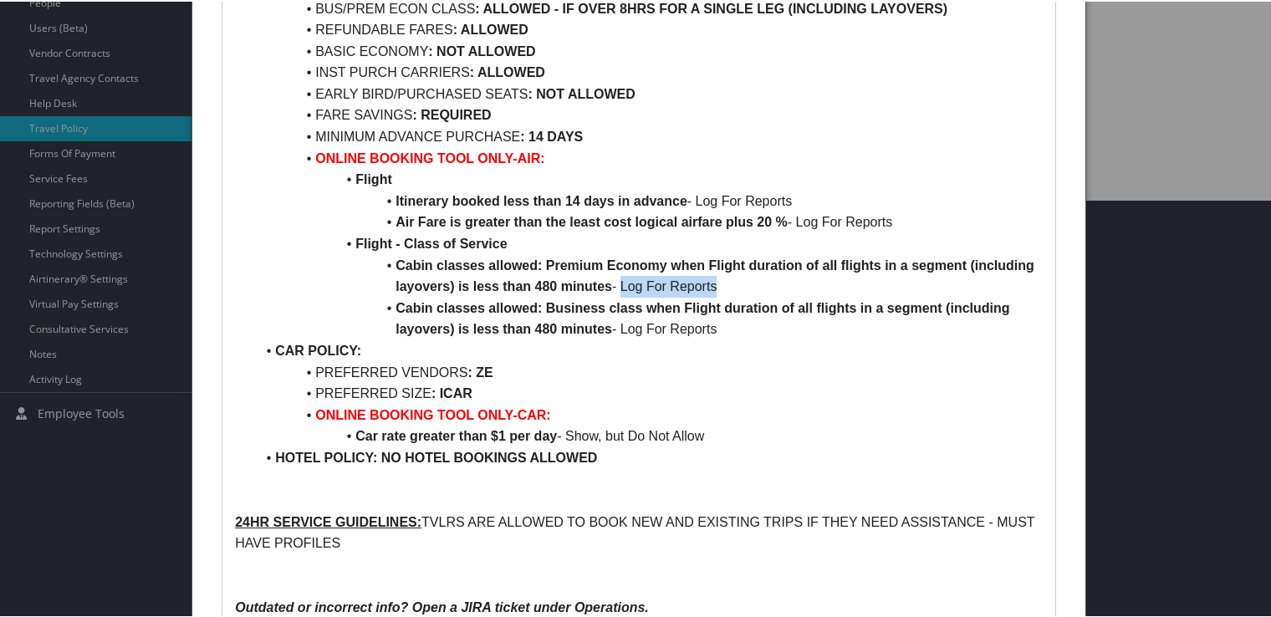
drag, startPoint x: 725, startPoint y: 286, endPoint x: 623, endPoint y: 291, distance: 102.1
click at [623, 291] on li "Cabin classes allowed: Premium Economy when Flight duration of all flights in a…" at bounding box center [649, 274] width 788 height 43
drag, startPoint x: 623, startPoint y: 291, endPoint x: 682, endPoint y: 328, distance: 69.1
click at [682, 328] on li "Cabin classes allowed: Business class when Flight duration of all flights in a …" at bounding box center [649, 317] width 788 height 43
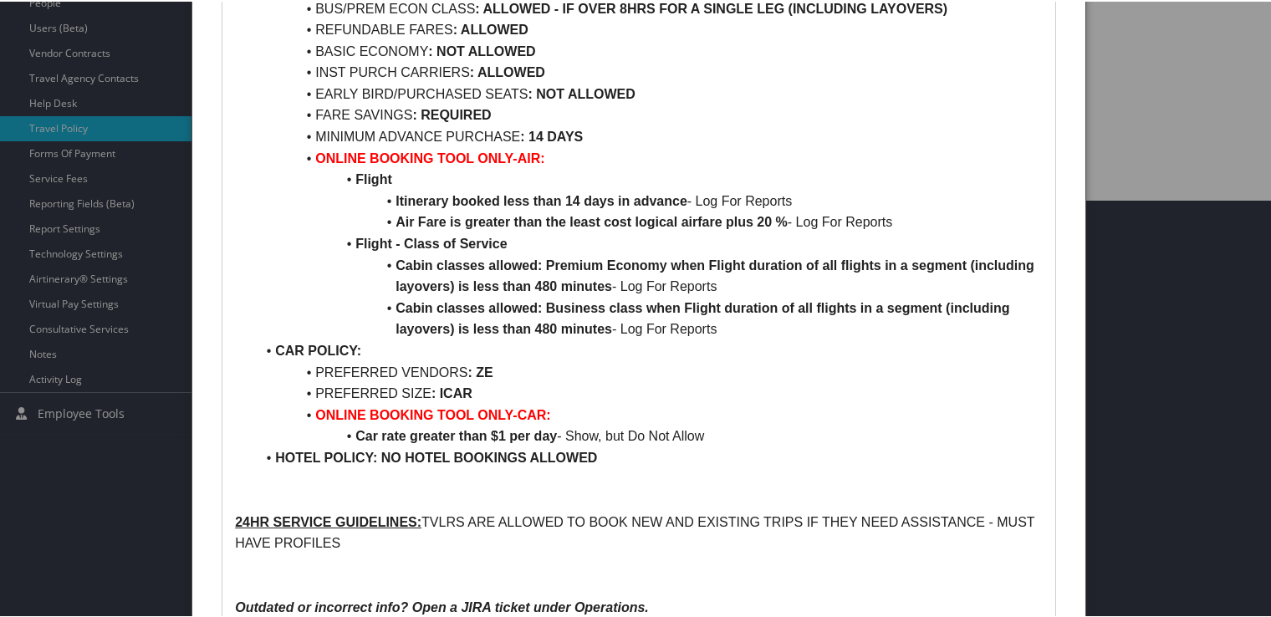
drag, startPoint x: 682, startPoint y: 328, endPoint x: 651, endPoint y: 321, distance: 31.7
click at [651, 321] on li "Cabin classes allowed: Business class when Flight duration of all flights in a …" at bounding box center [649, 317] width 788 height 43
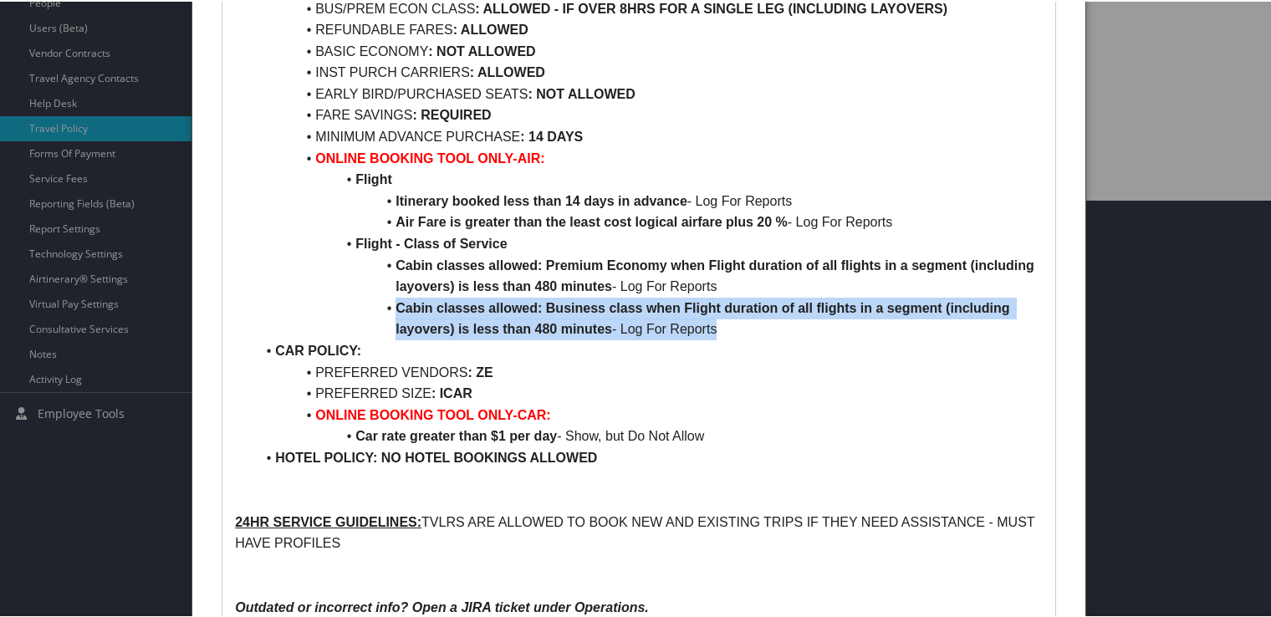
click at [651, 321] on li "Cabin classes allowed: Business class when Flight duration of all flights in a …" at bounding box center [649, 317] width 788 height 43
click at [652, 324] on li "Cabin classes allowed: Business class when Flight duration of all flights in a …" at bounding box center [649, 317] width 788 height 43
click at [656, 329] on li "Cabin classes allowed: Business class when Flight duration of all flights in a …" at bounding box center [649, 317] width 788 height 43
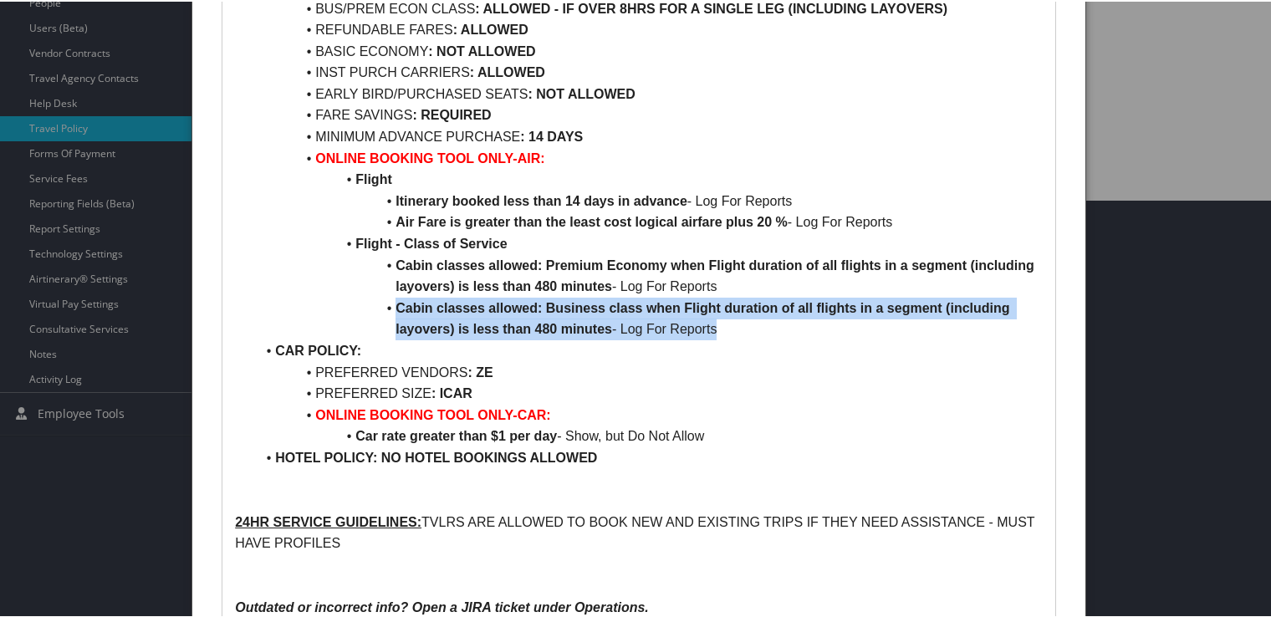
click at [656, 329] on li "Cabin classes allowed: Business class when Flight duration of all flights in a …" at bounding box center [649, 317] width 788 height 43
click at [615, 328] on li "Cabin classes allowed: Business class when Flight duration of all flights in a …" at bounding box center [649, 317] width 788 height 43
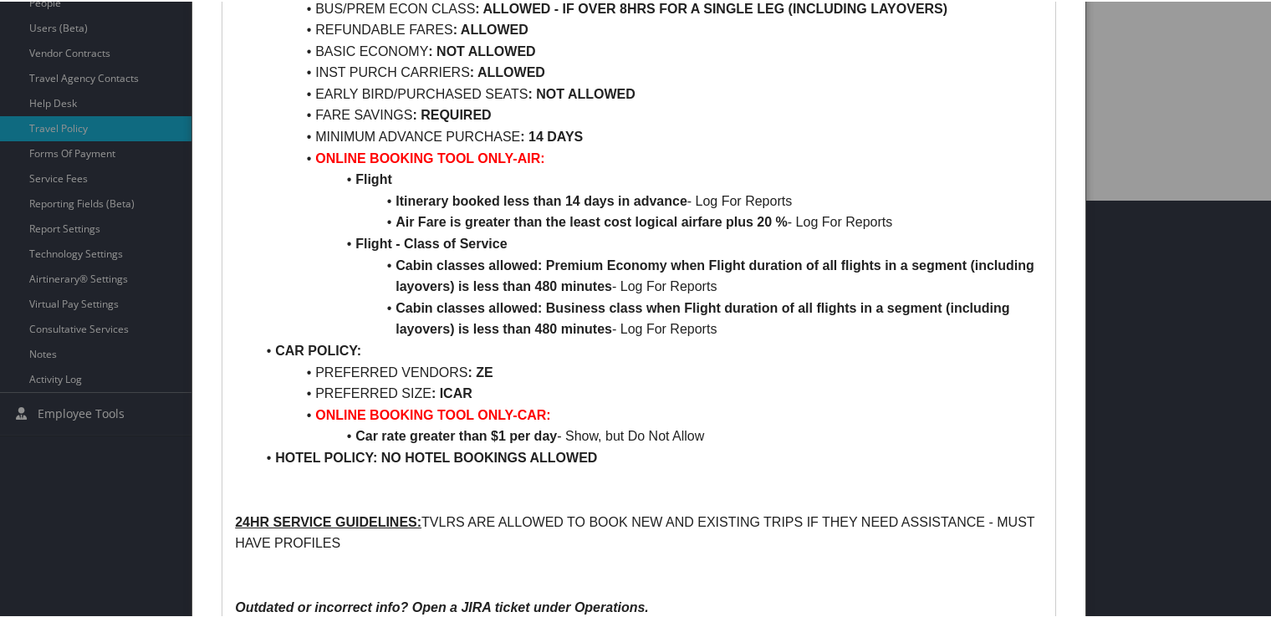
click at [662, 327] on li "Cabin classes allowed: Business class when Flight duration of all flights in a …" at bounding box center [649, 317] width 788 height 43
click at [689, 329] on li "Cabin classes allowed: Business class when Flight duration of all flights in a …" at bounding box center [649, 317] width 788 height 43
copy li "Reports"
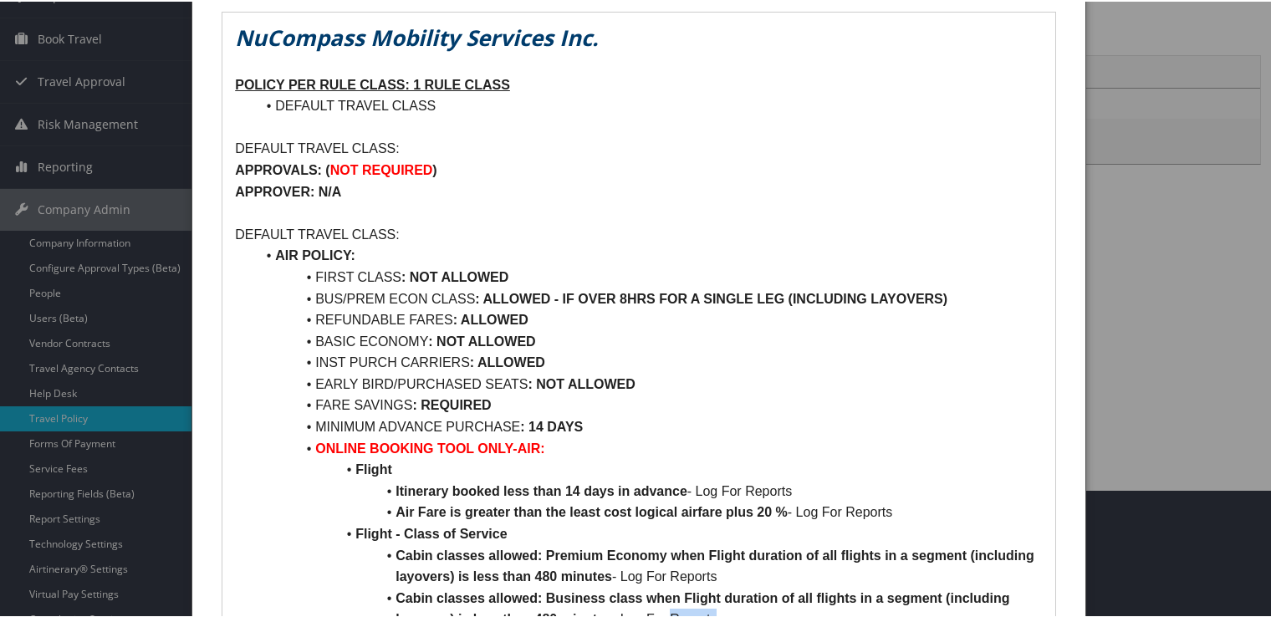
scroll to position [167, 0]
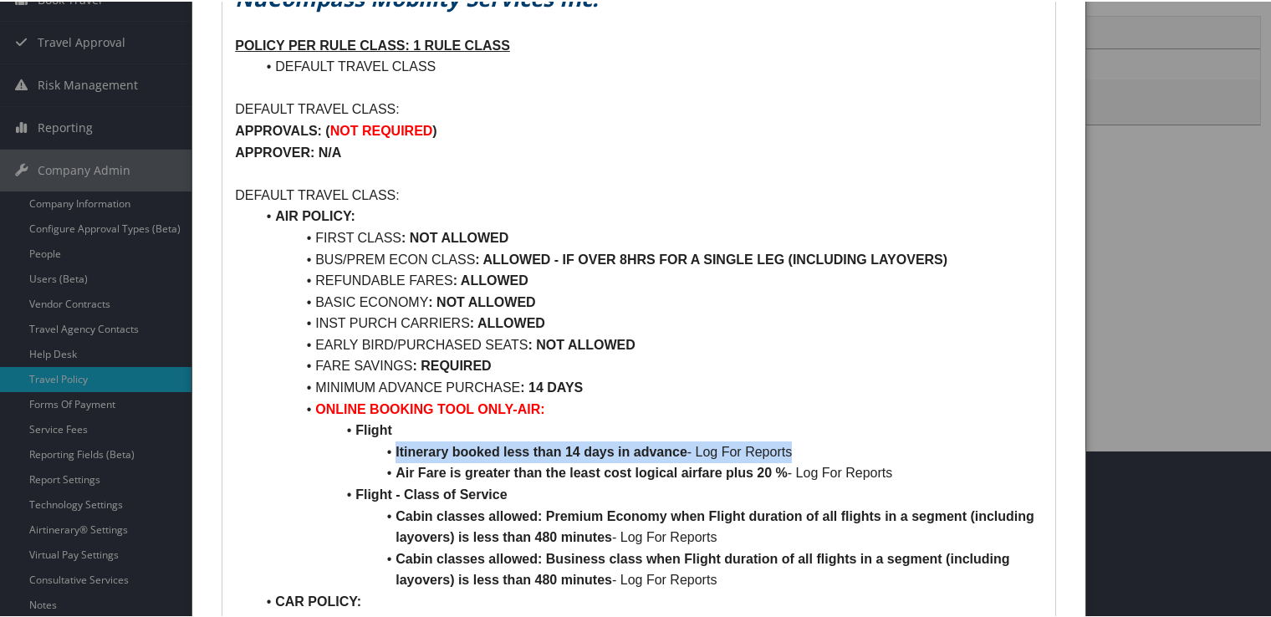
drag, startPoint x: 799, startPoint y: 451, endPoint x: 375, endPoint y: 460, distance: 423.2
click at [375, 460] on ul "AIR POLICY: FIRST CLASS : NOT ALLOWED BUS/PREM ECON CLASS : ALLOWED - IF OVER 8…" at bounding box center [639, 460] width 808 height 513
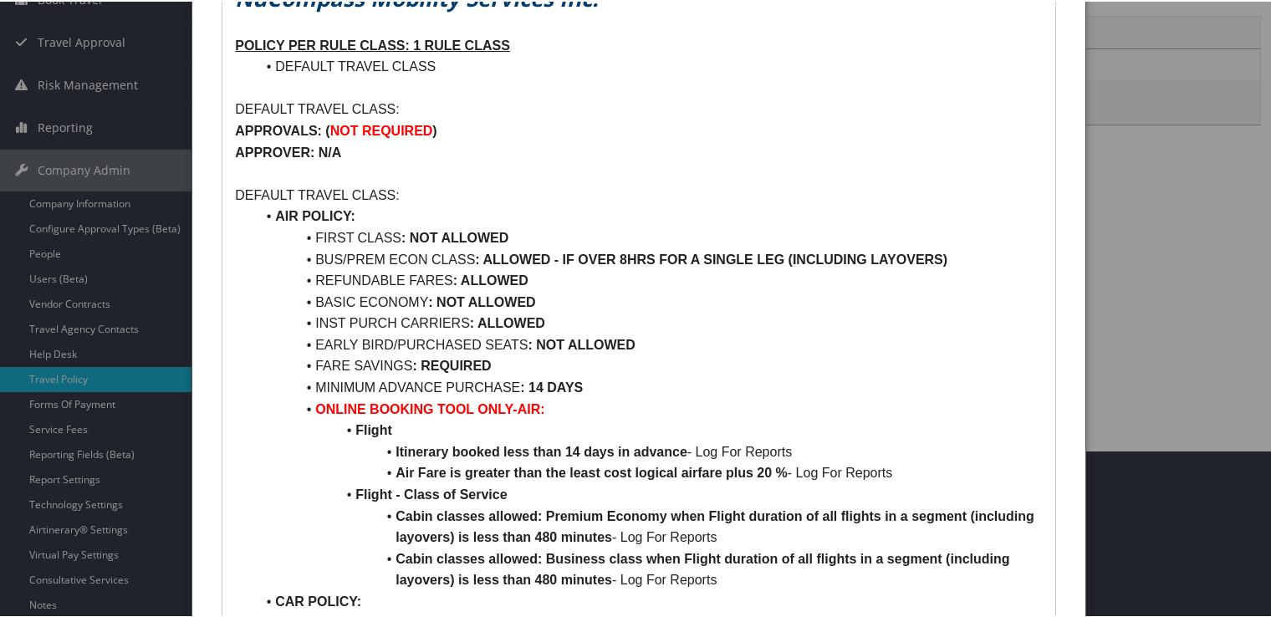
click at [622, 517] on strong "Cabin classes allowed: Premium Economy when Flight duration of all flights in a…" at bounding box center [717, 526] width 642 height 36
click at [622, 518] on strong "Cabin classes allowed: Premium Economy when Flight duration of all flights in a…" at bounding box center [717, 526] width 642 height 36
click at [1146, 142] on div at bounding box center [639, 308] width 1278 height 617
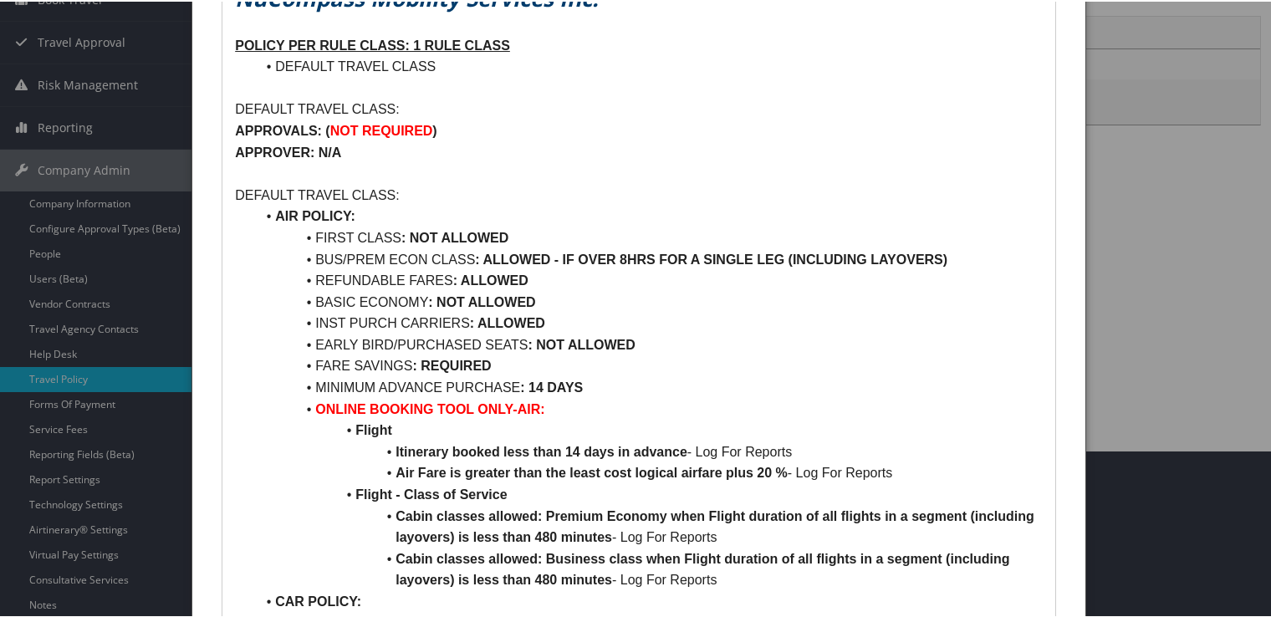
scroll to position [0, 0]
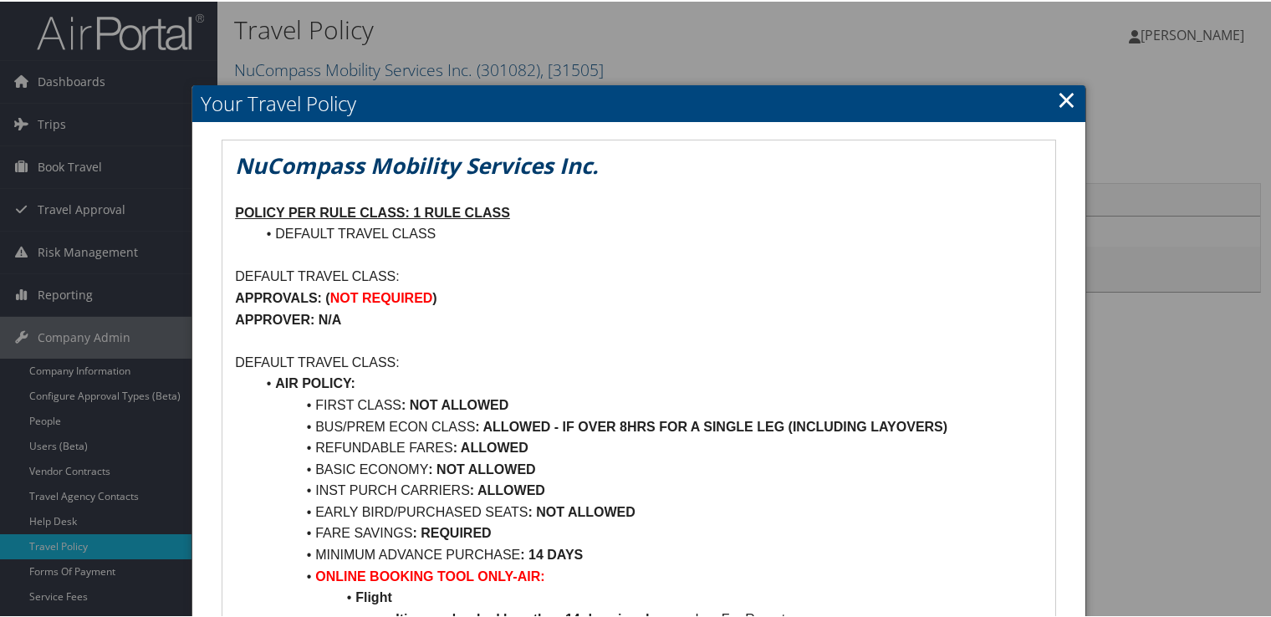
click at [1057, 96] on link "×" at bounding box center [1066, 97] width 19 height 33
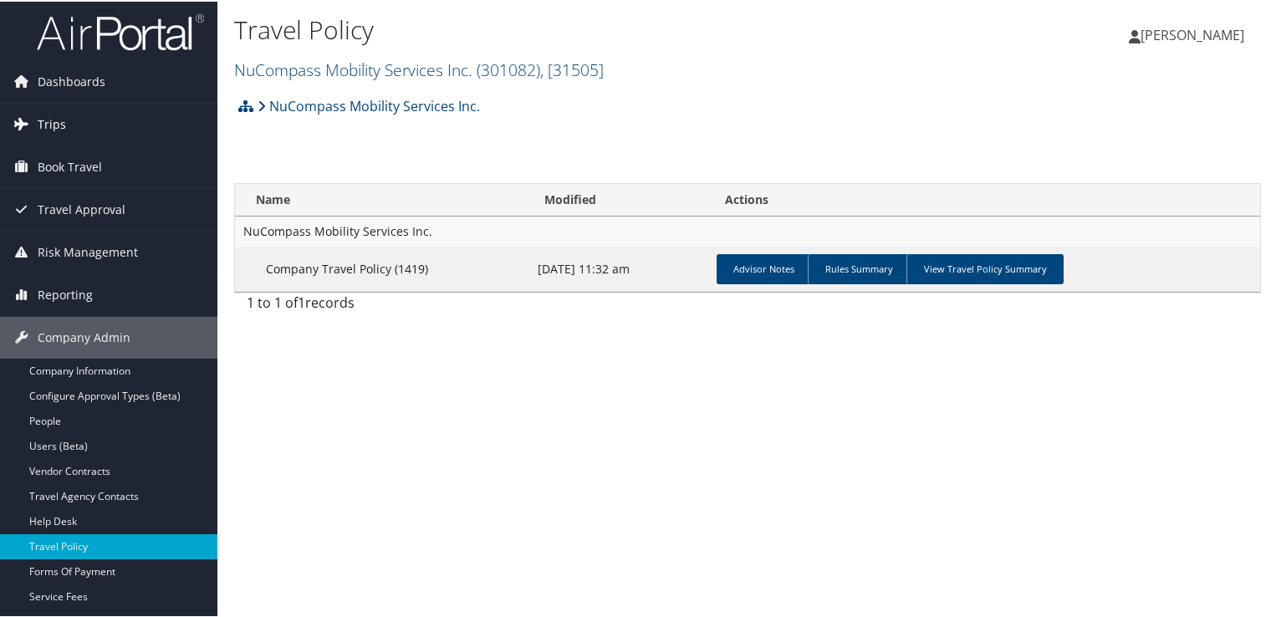
click at [74, 126] on link "Trips" at bounding box center [108, 123] width 217 height 42
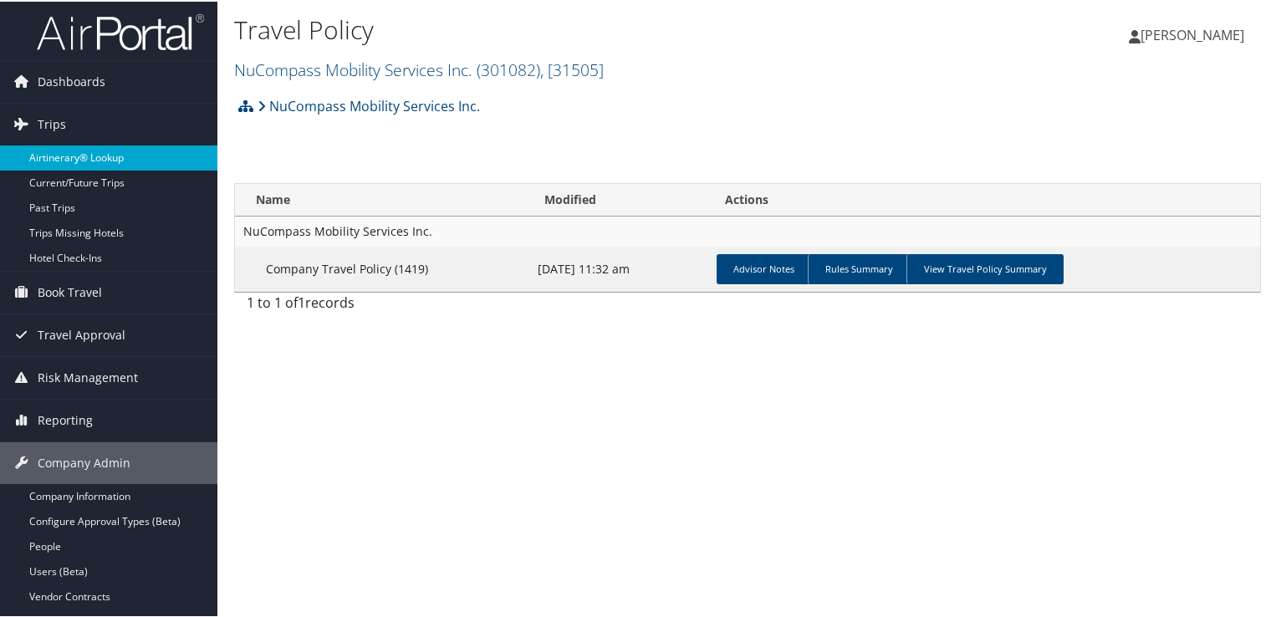
click at [86, 153] on link "Airtinerary® Lookup" at bounding box center [108, 156] width 217 height 25
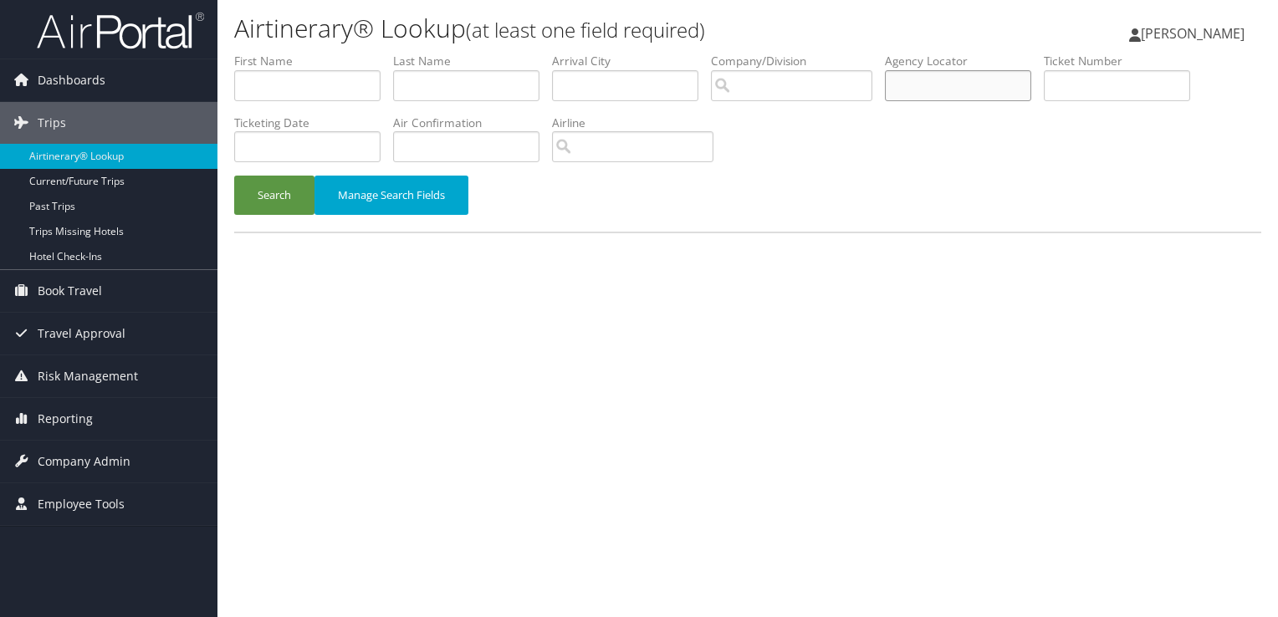
click at [916, 79] on input "text" at bounding box center [958, 85] width 146 height 31
paste input "D83R8T"
type input "D83R8T"
click at [248, 209] on button "Search" at bounding box center [274, 195] width 80 height 39
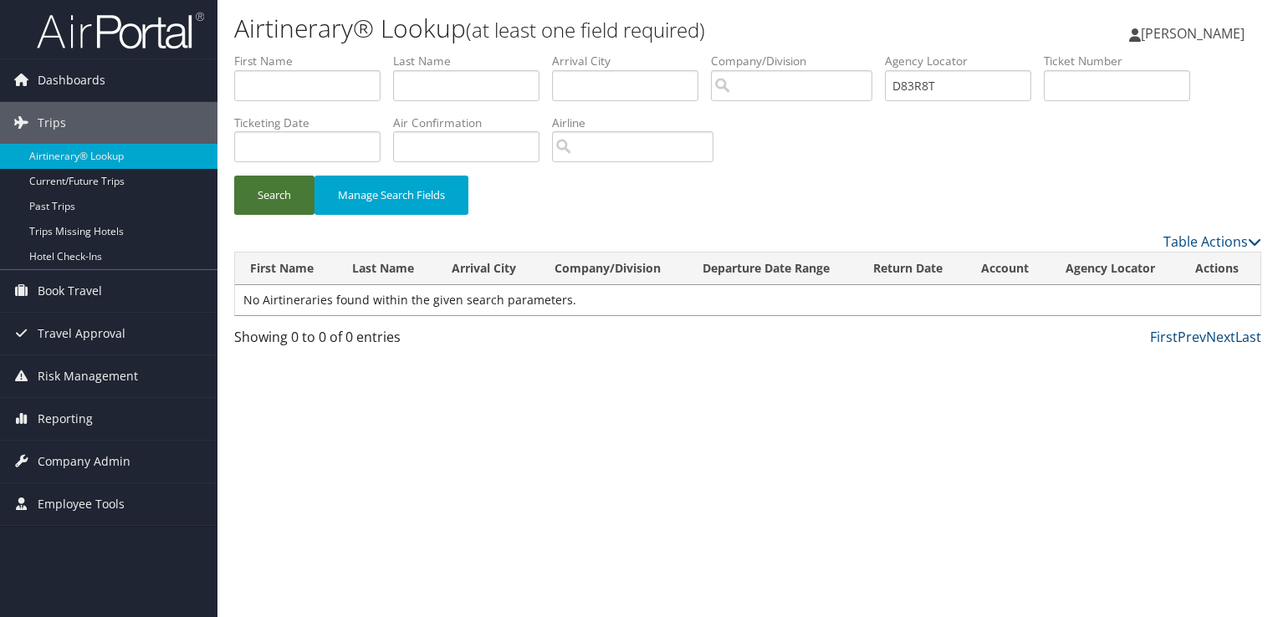
click at [293, 183] on button "Search" at bounding box center [274, 195] width 80 height 39
click at [288, 179] on button "Search" at bounding box center [274, 195] width 80 height 39
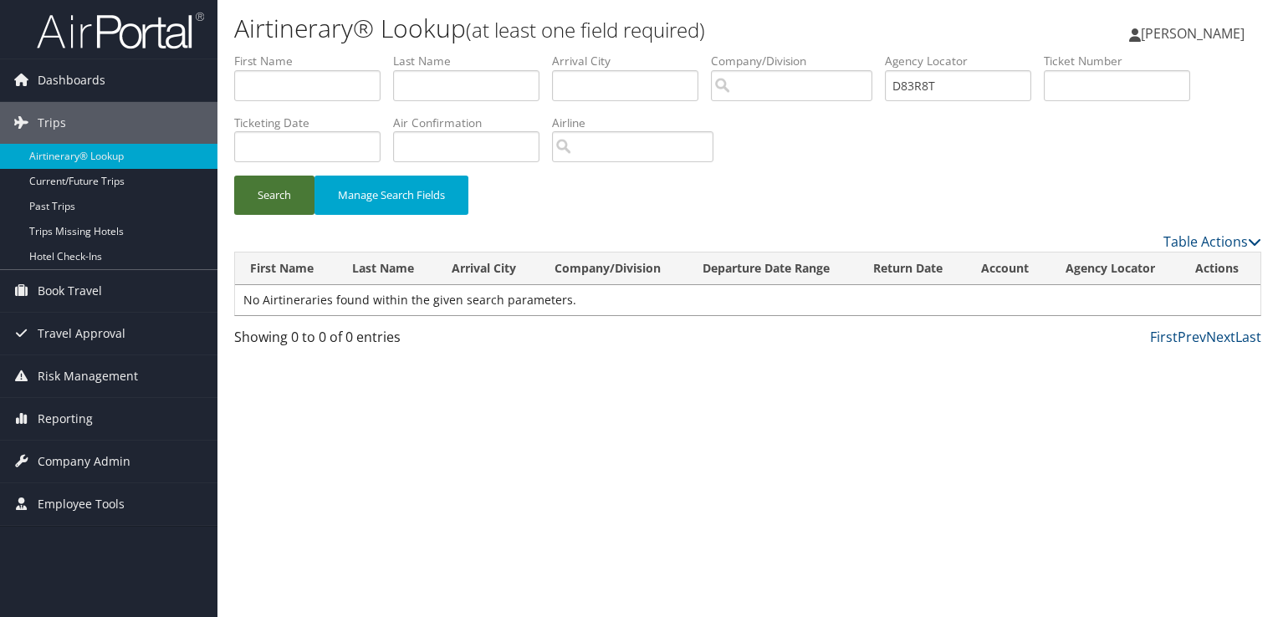
click at [288, 179] on button "Search" at bounding box center [274, 195] width 80 height 39
click at [266, 197] on button "Search" at bounding box center [274, 195] width 80 height 39
click at [267, 197] on button "Search" at bounding box center [274, 195] width 80 height 39
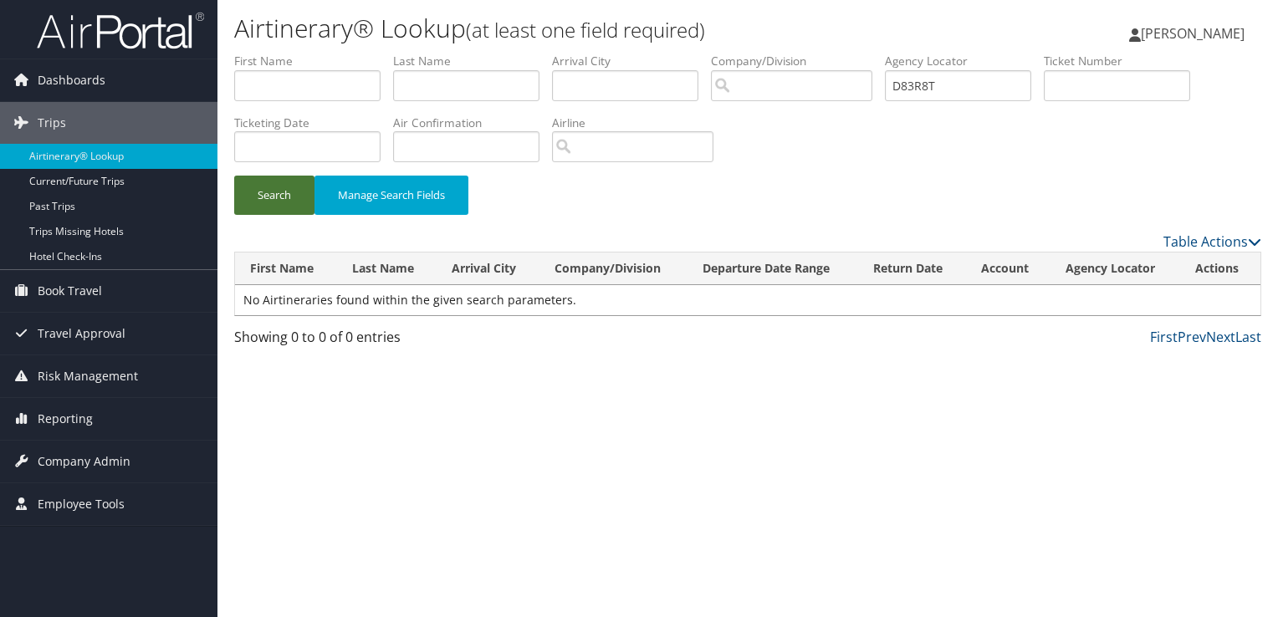
click at [268, 197] on button "Search" at bounding box center [274, 195] width 80 height 39
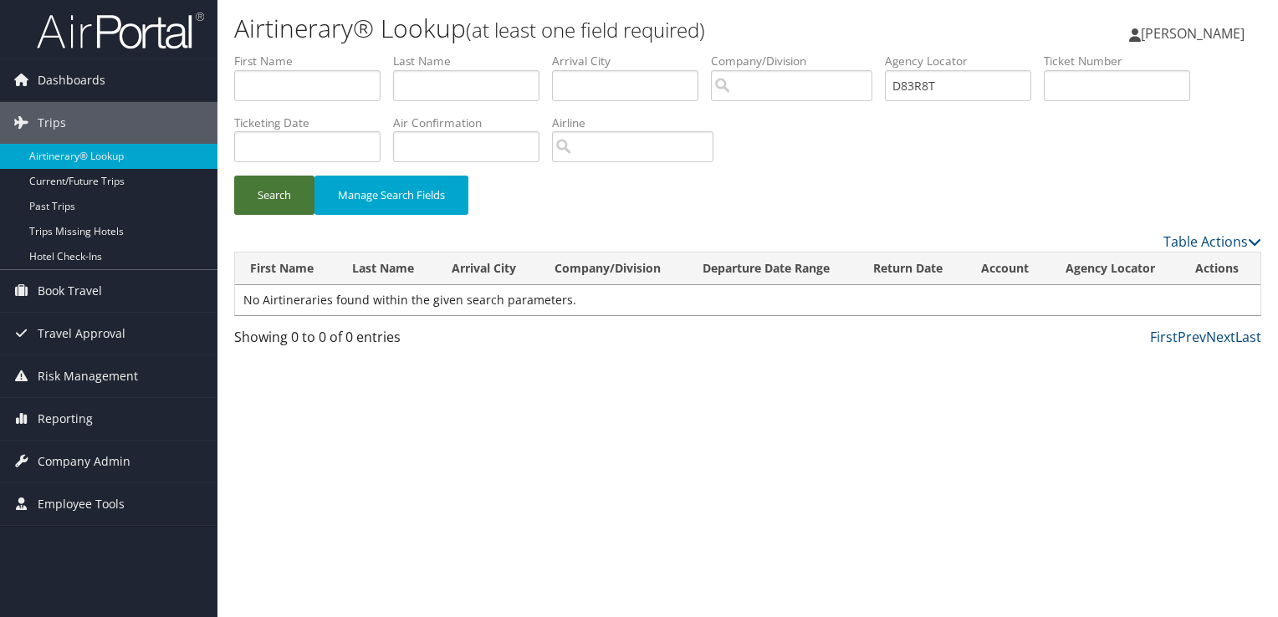
click at [268, 197] on button "Search" at bounding box center [274, 195] width 80 height 39
click at [260, 221] on div "Search Manage Search Fields" at bounding box center [748, 204] width 1052 height 56
click at [278, 209] on button "Search" at bounding box center [274, 195] width 80 height 39
click at [290, 197] on button "Search" at bounding box center [274, 195] width 80 height 39
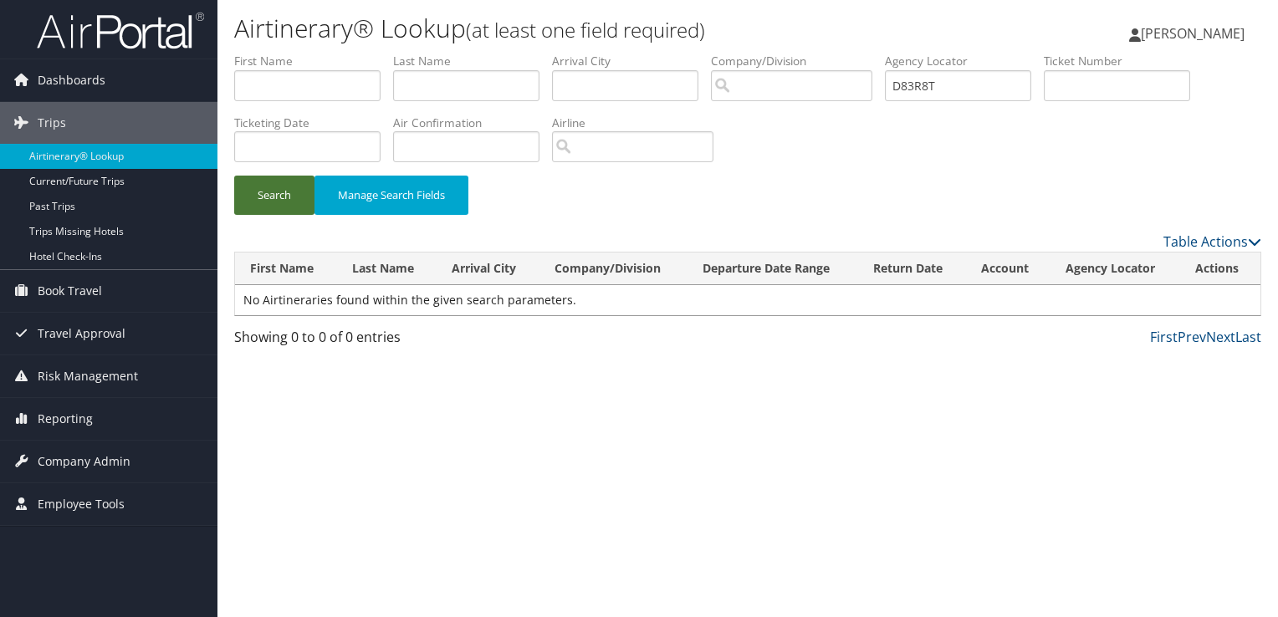
click at [290, 197] on button "Search" at bounding box center [274, 195] width 80 height 39
drag, startPoint x: 290, startPoint y: 197, endPoint x: 301, endPoint y: 207, distance: 14.8
click at [294, 200] on button "Search" at bounding box center [274, 195] width 80 height 39
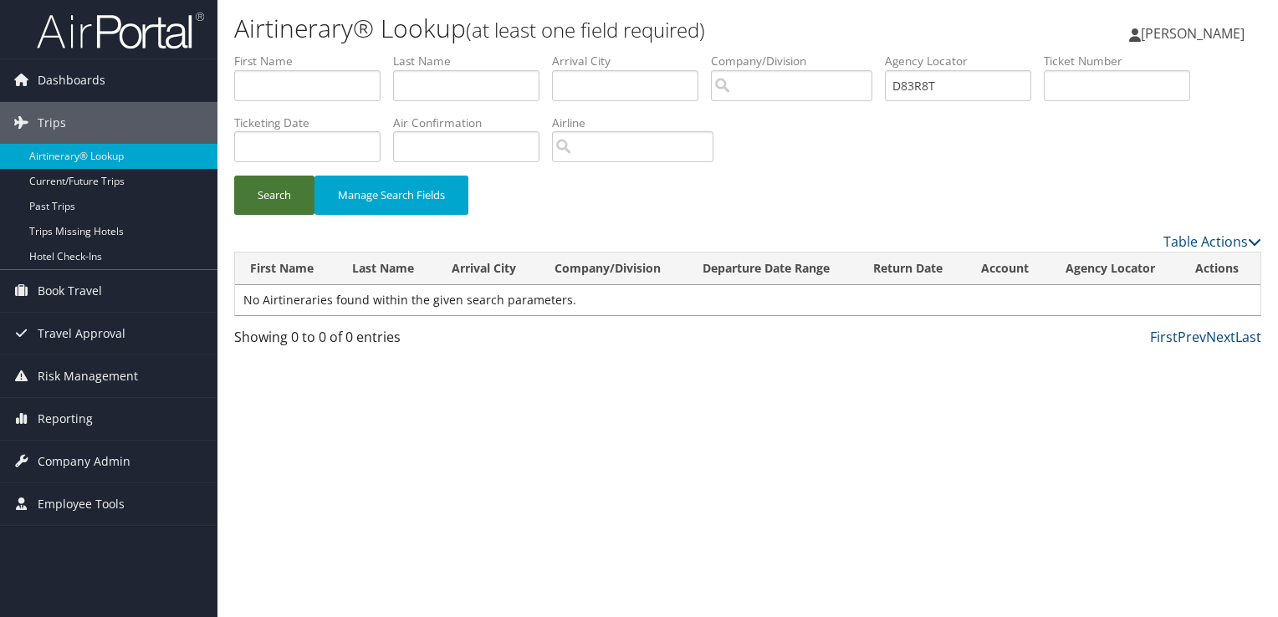
click at [301, 207] on button "Search" at bounding box center [274, 195] width 80 height 39
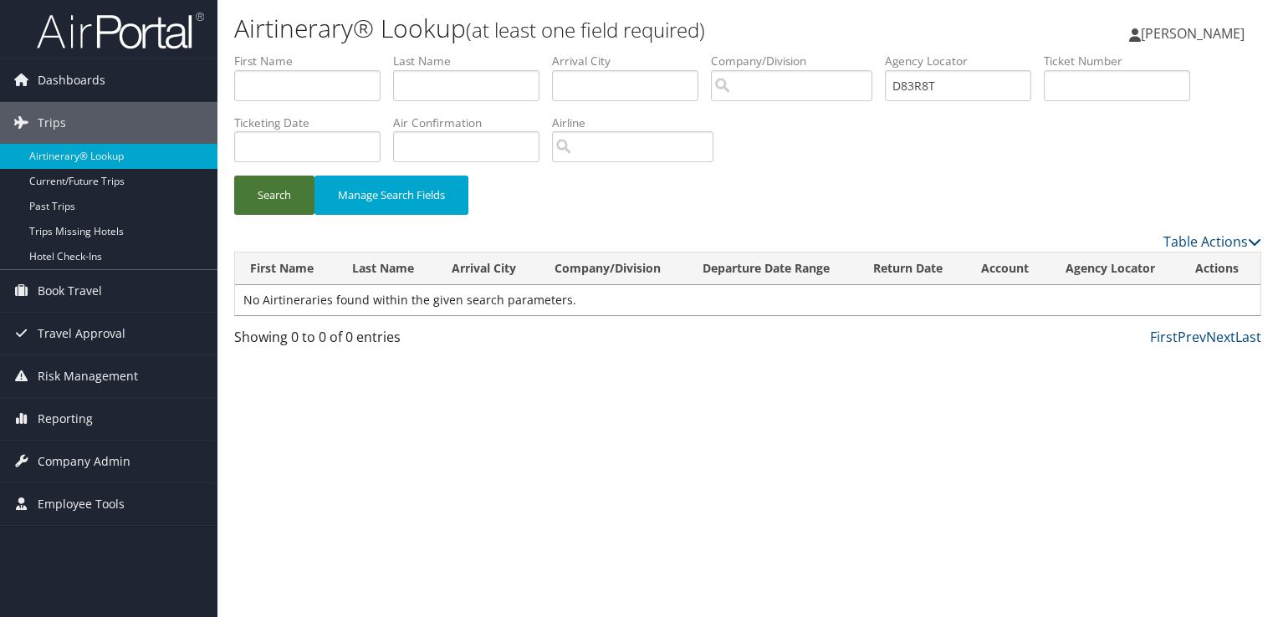
click at [301, 207] on button "Search" at bounding box center [274, 195] width 80 height 39
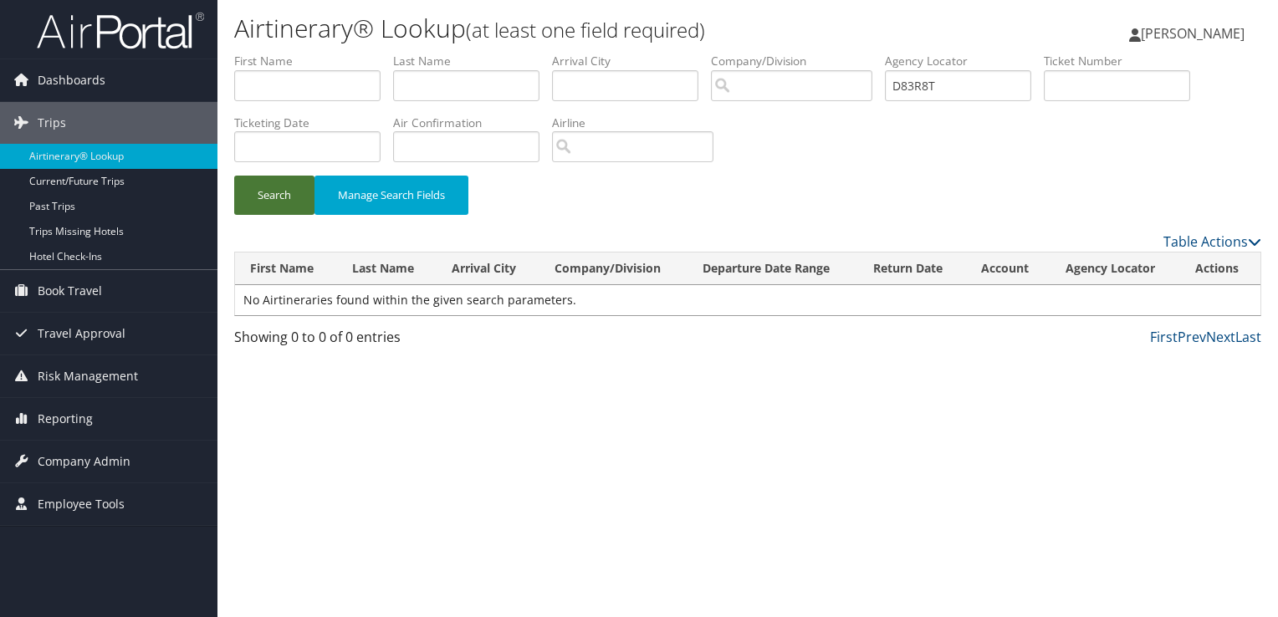
click at [294, 212] on button "Search" at bounding box center [274, 195] width 80 height 39
click at [291, 209] on button "Search" at bounding box center [274, 195] width 80 height 39
click at [291, 208] on button "Search" at bounding box center [274, 195] width 80 height 39
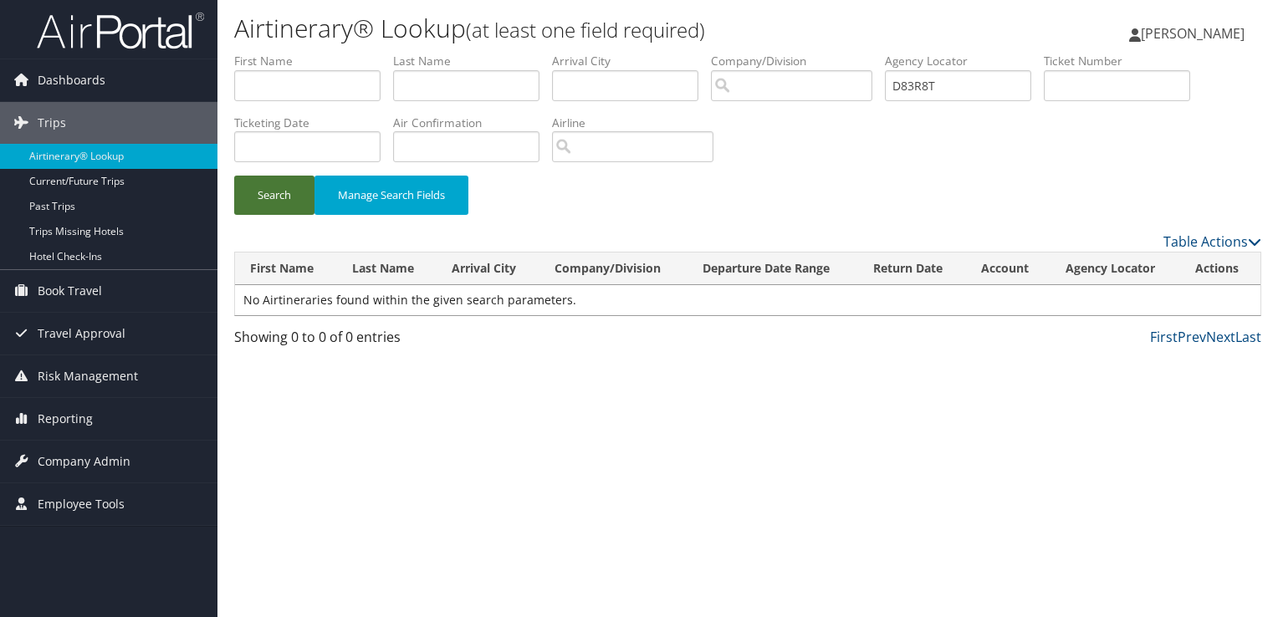
click at [291, 208] on button "Search" at bounding box center [274, 195] width 80 height 39
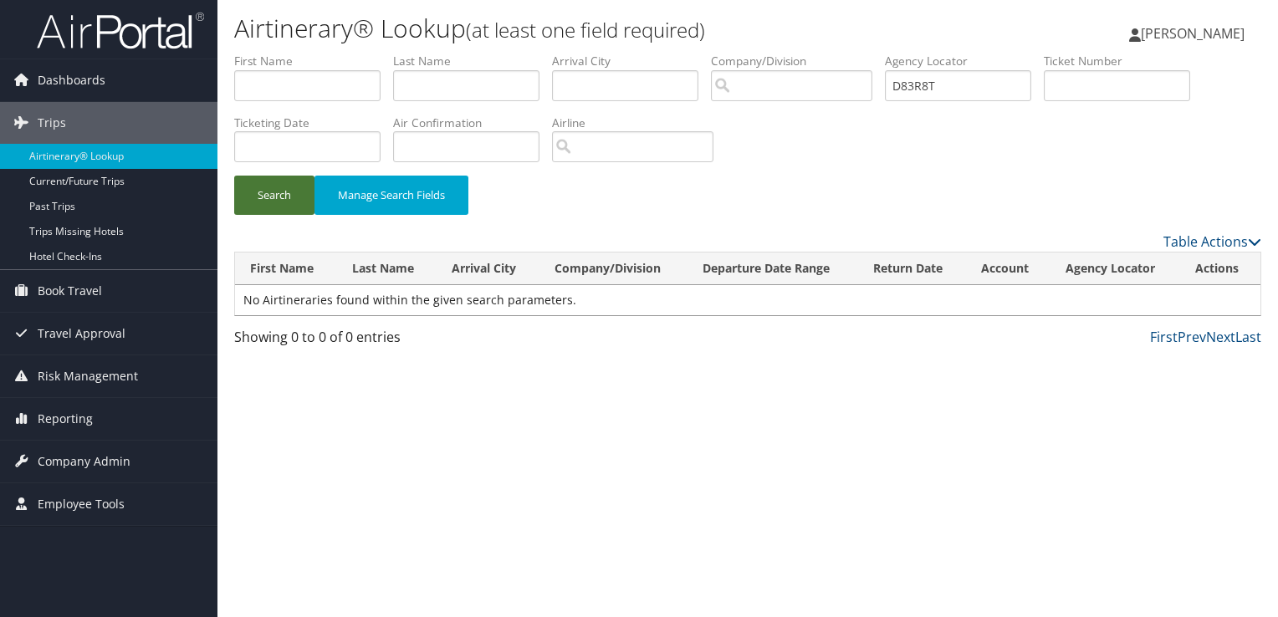
click at [291, 208] on button "Search" at bounding box center [274, 195] width 80 height 39
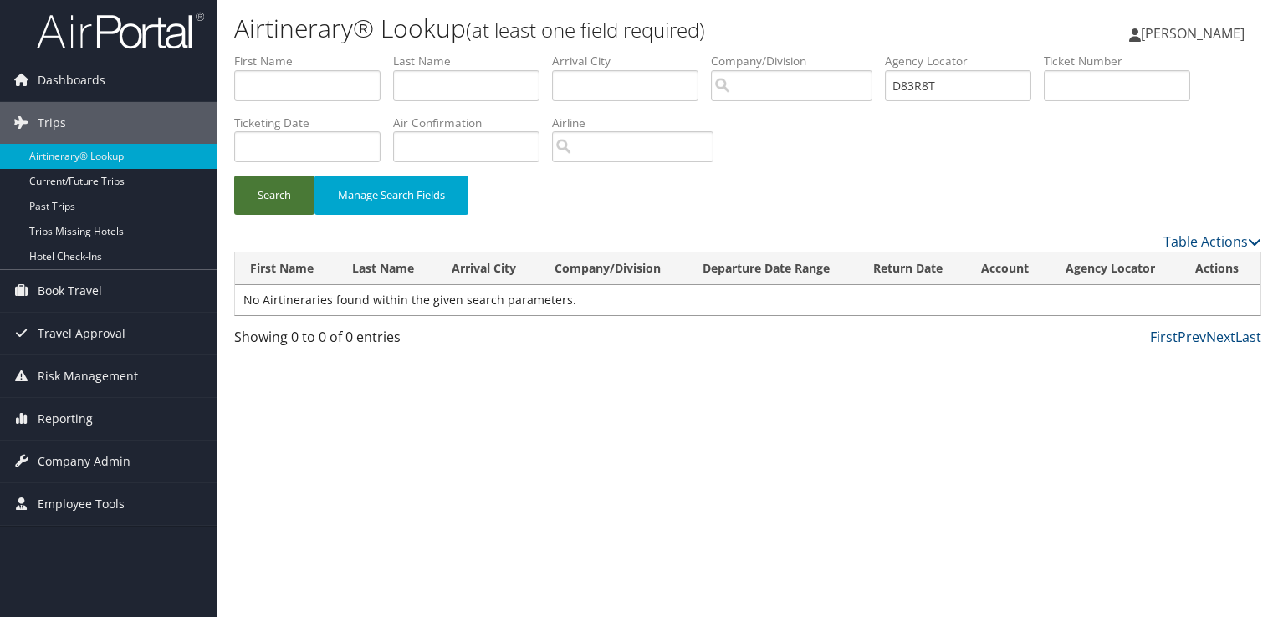
click at [291, 208] on button "Search" at bounding box center [274, 195] width 80 height 39
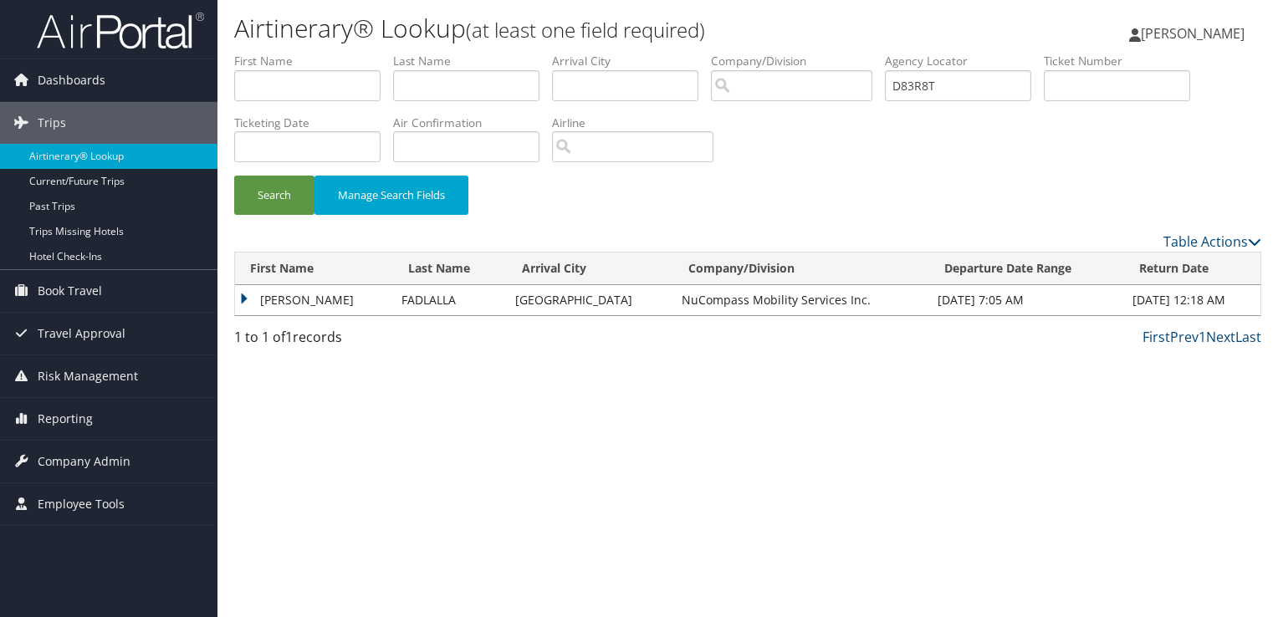
click at [314, 299] on td "MOHAND AHAMED MOHAMED" at bounding box center [314, 300] width 158 height 30
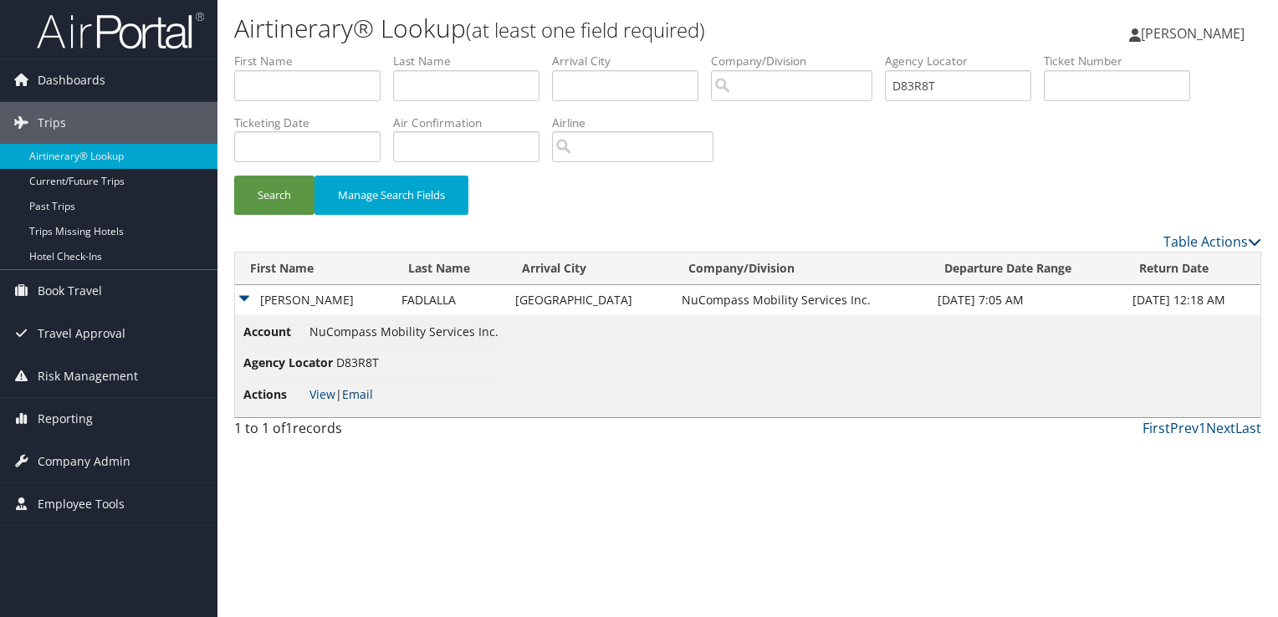
click at [350, 400] on link "Email" at bounding box center [357, 394] width 31 height 16
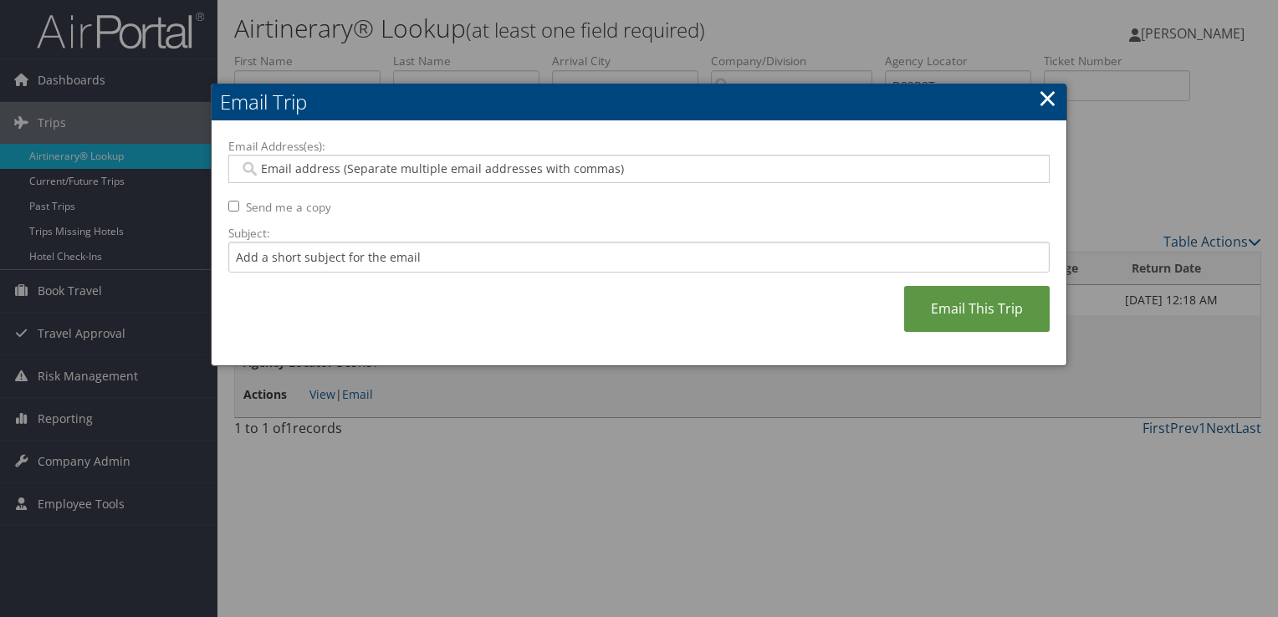
click at [390, 172] on input "Email Address(es):" at bounding box center [638, 169] width 799 height 17
paste input "MOHAND.FADLALLA@GMAIL.COM"
type input "MOHAND.FADLALLA@GMAIL.COM"
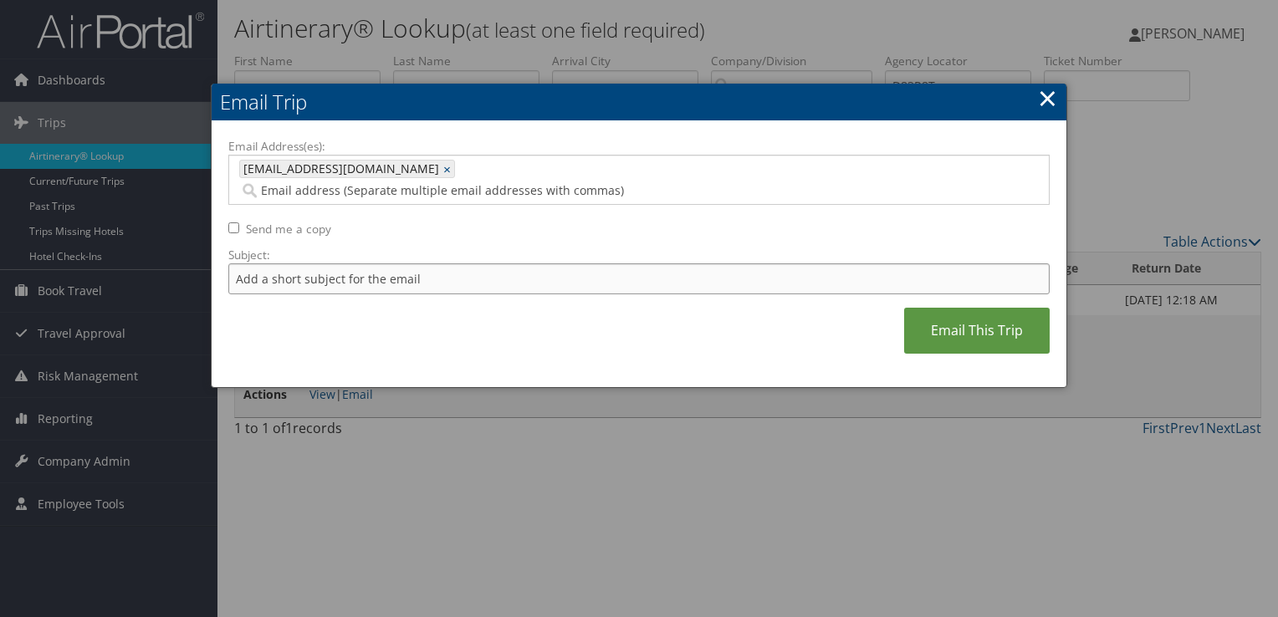
click at [370, 263] on input "Subject:" at bounding box center [638, 278] width 821 height 31
type input "Flight Confirmation September 03 - 04"
click at [975, 313] on link "Email This Trip" at bounding box center [976, 331] width 145 height 46
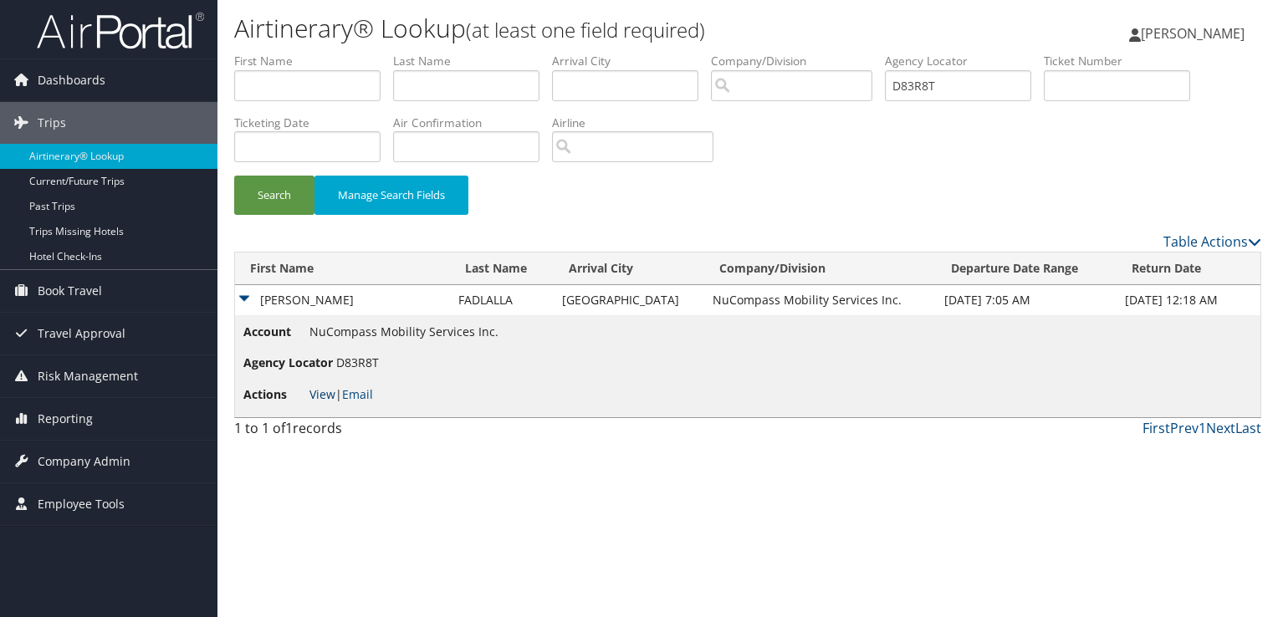
click at [322, 394] on link "View" at bounding box center [322, 394] width 26 height 16
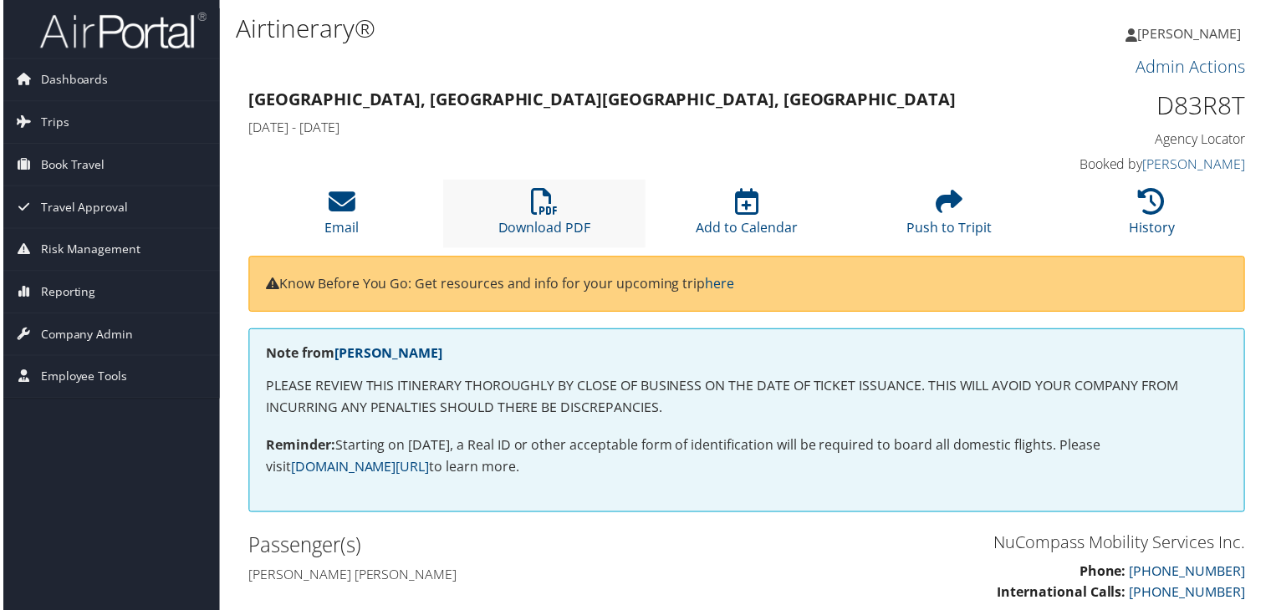
drag, startPoint x: 0, startPoint y: 0, endPoint x: 527, endPoint y: 209, distance: 566.8
click at [527, 209] on li "Download PDF" at bounding box center [544, 215] width 204 height 68
